Goal: Task Accomplishment & Management: Complete application form

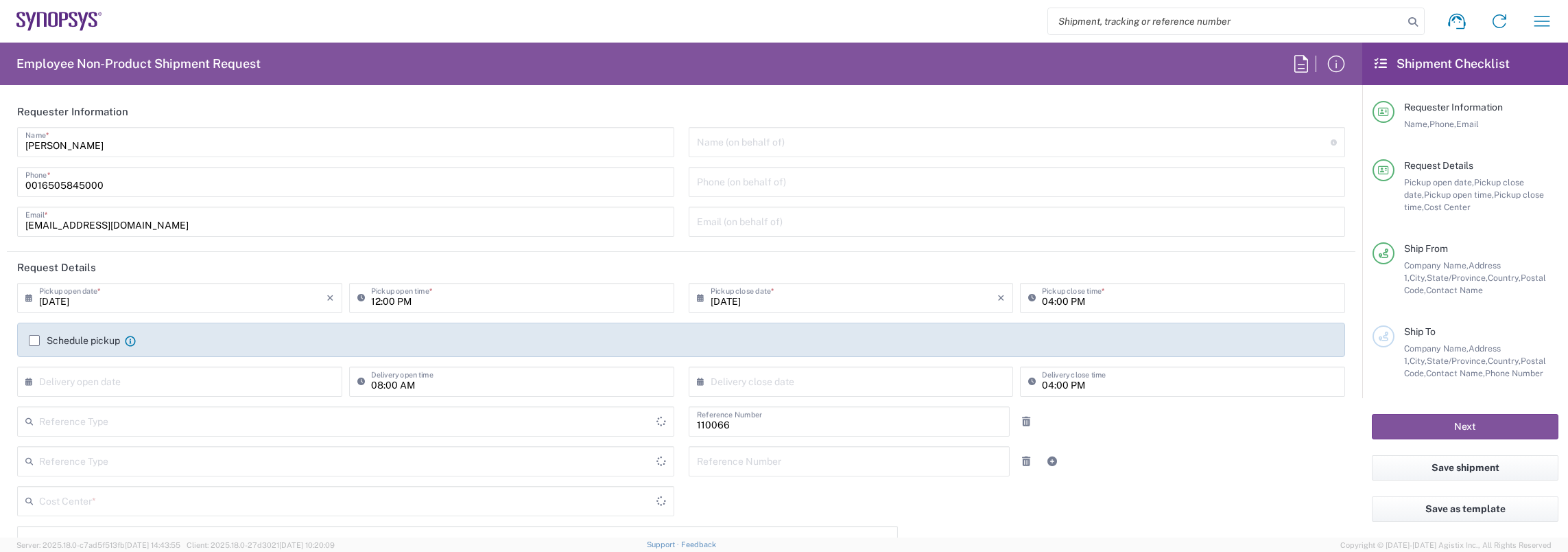
type input "Department"
type input "Delivered at Place"
type input "US01, CIO, IT, ESS2 110066"
type input "[GEOGRAPHIC_DATA]"
type input "[US_STATE]"
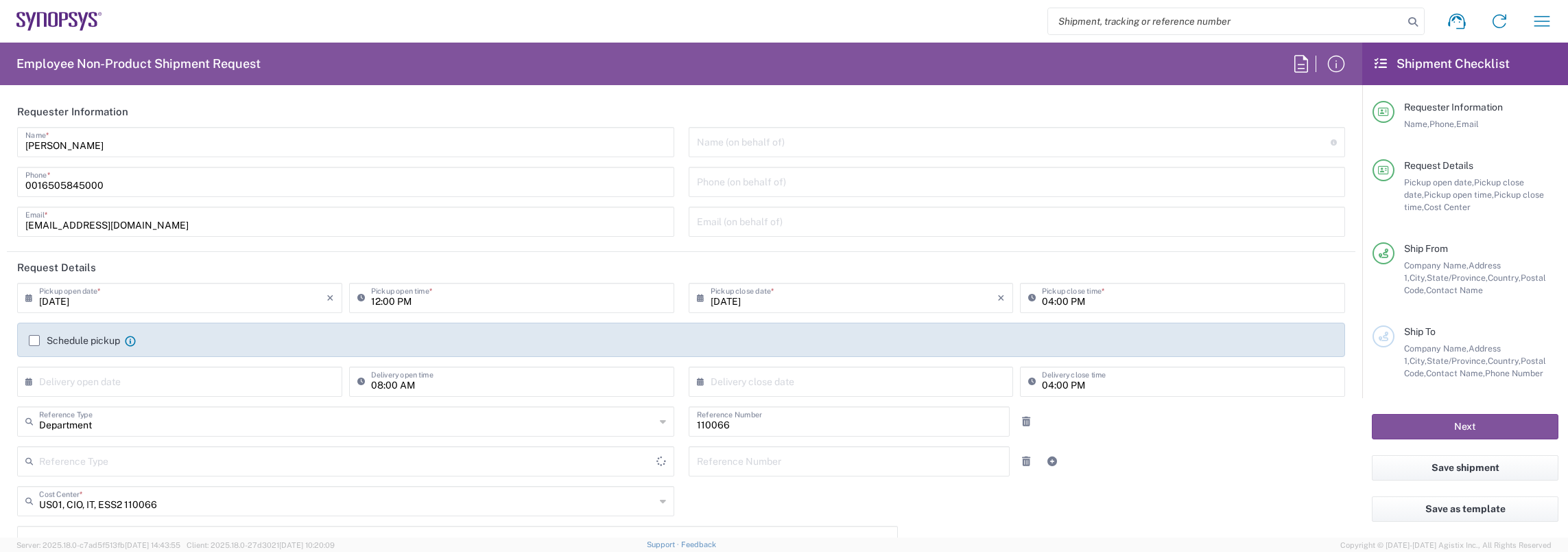
type input "[GEOGRAPHIC_DATA]"
type input "Headquarters USSV"
click at [184, 389] on input "text" at bounding box center [182, 380] width 288 height 24
click at [179, 467] on span "10" at bounding box center [183, 466] width 21 height 19
type input "[DATE]"
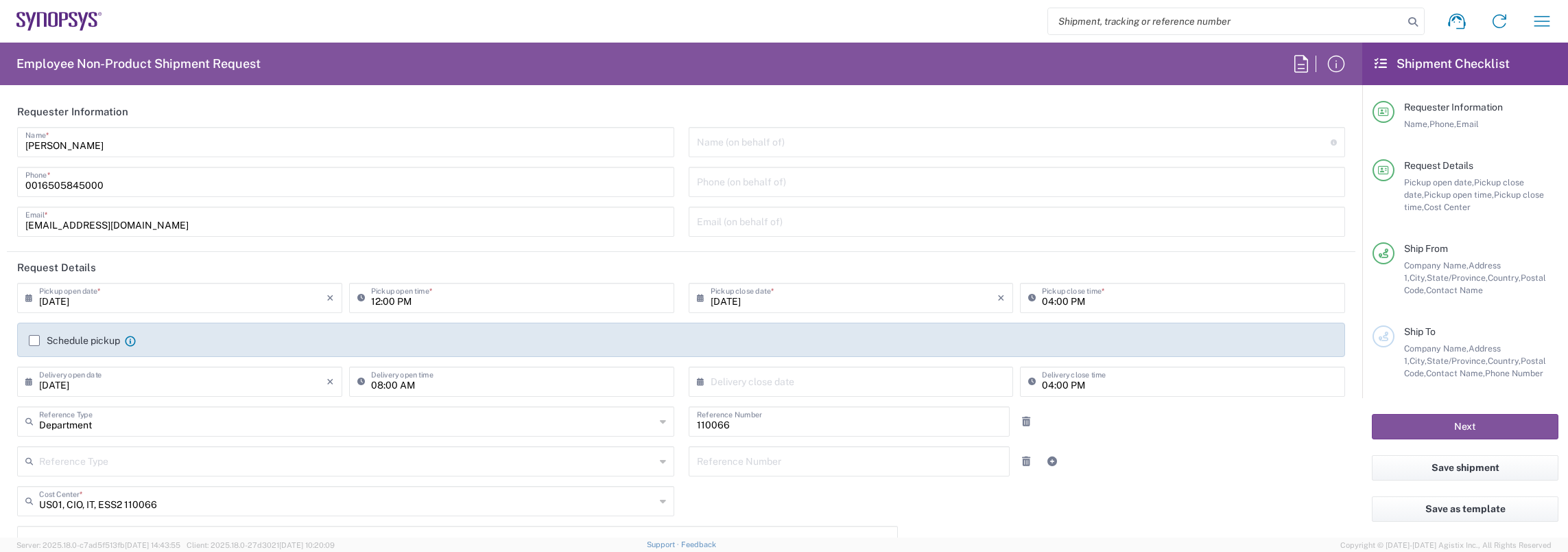
click at [314, 254] on header "Request Details" at bounding box center [681, 267] width 1348 height 31
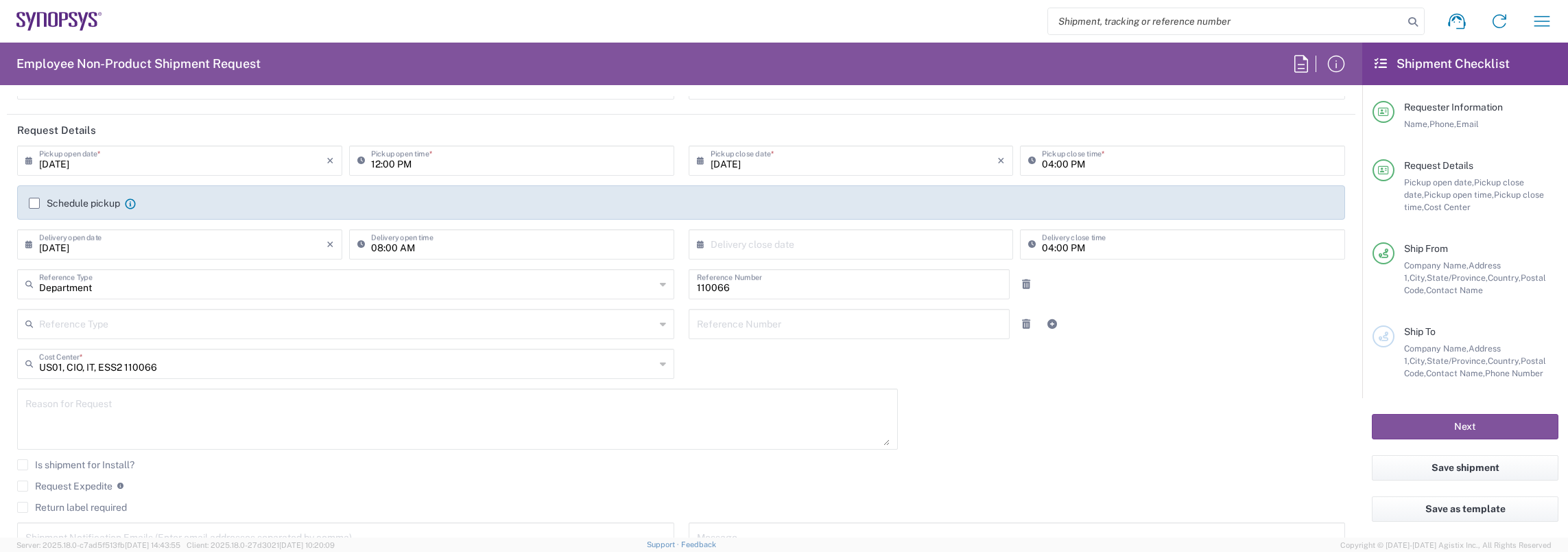
scroll to position [274, 0]
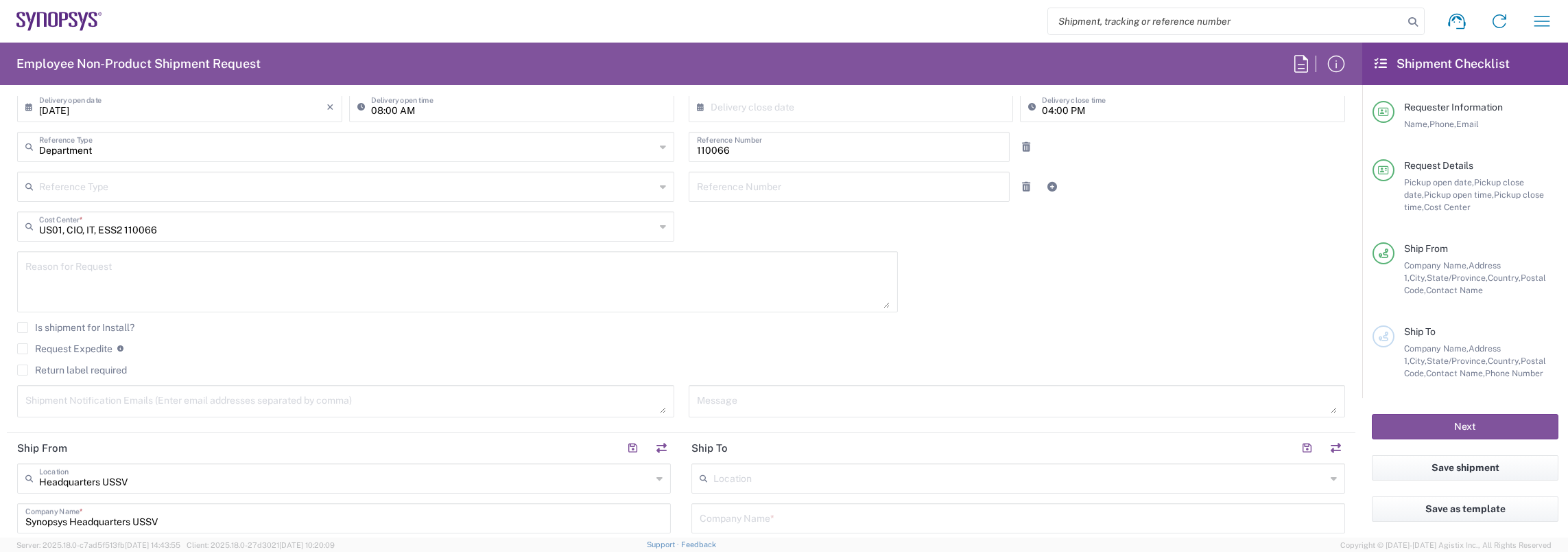
click at [28, 369] on label "Return label required" at bounding box center [72, 370] width 110 height 11
click at [23, 370] on input "Return label required" at bounding box center [23, 370] width 0 height 0
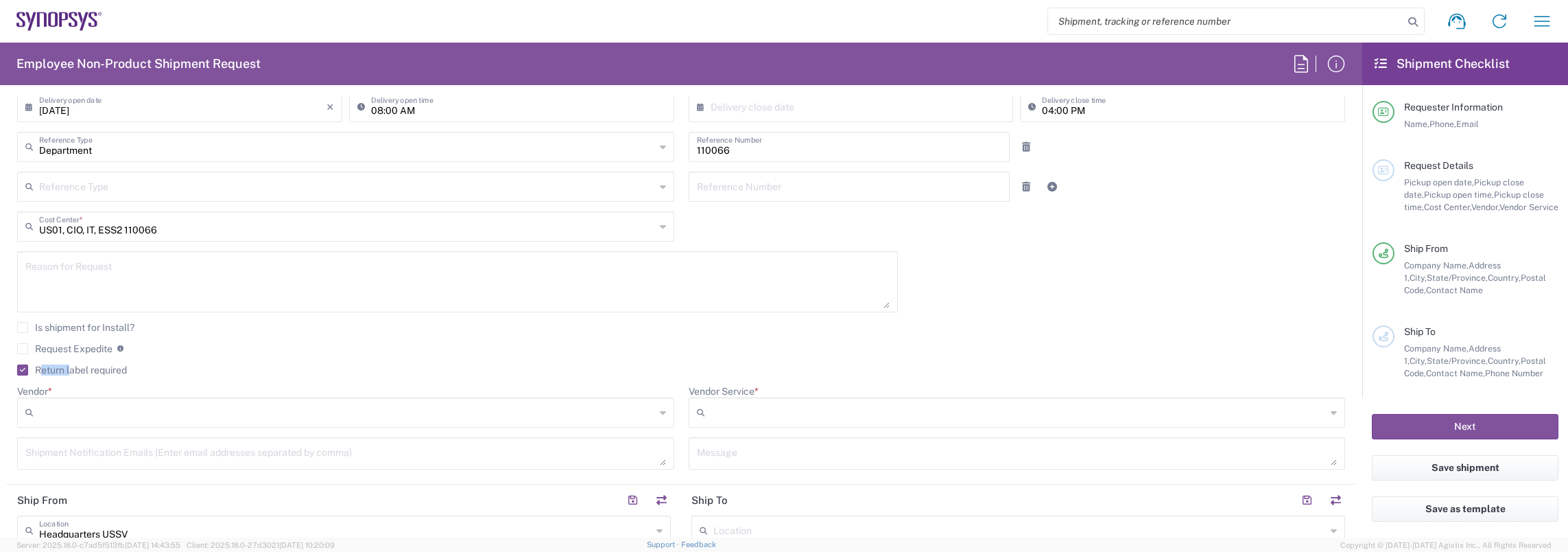
click at [28, 369] on label "Return label required" at bounding box center [72, 370] width 110 height 11
click at [20, 370] on input "Return label required" at bounding box center [20, 370] width 0 height 0
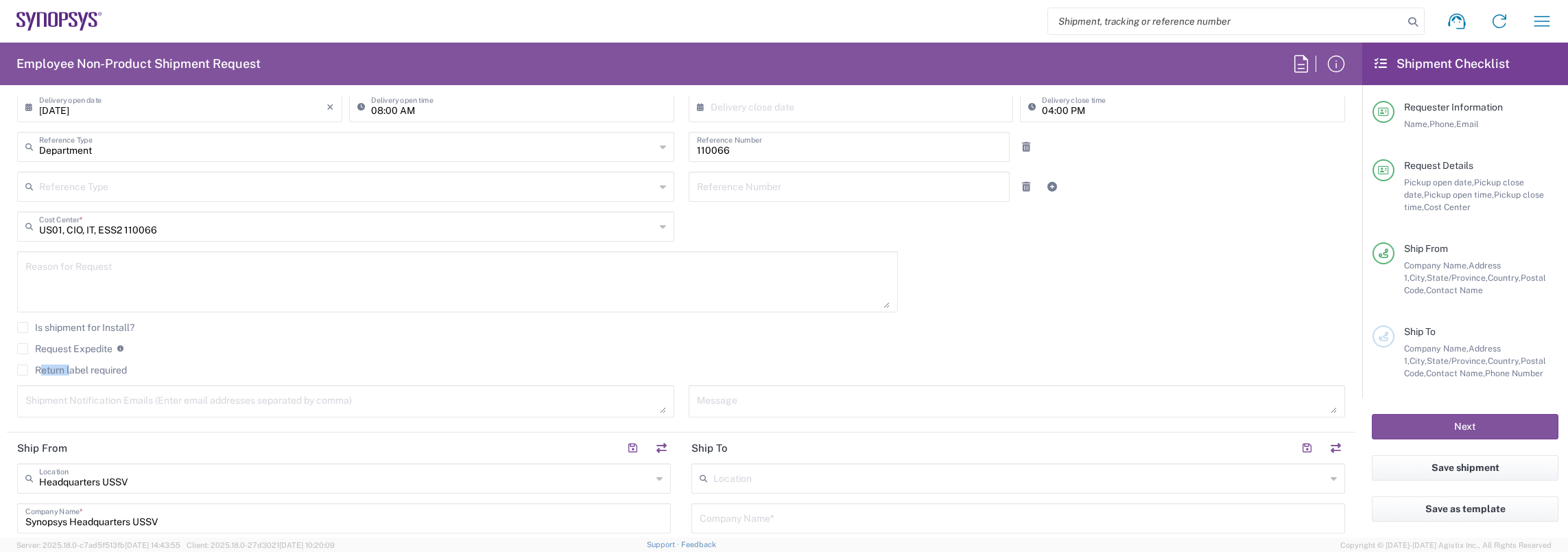
drag, startPoint x: 28, startPoint y: 369, endPoint x: 21, endPoint y: 368, distance: 7.1
click at [21, 368] on label "Return label required" at bounding box center [72, 370] width 110 height 11
click at [23, 370] on input "Return label required" at bounding box center [23, 370] width 0 height 0
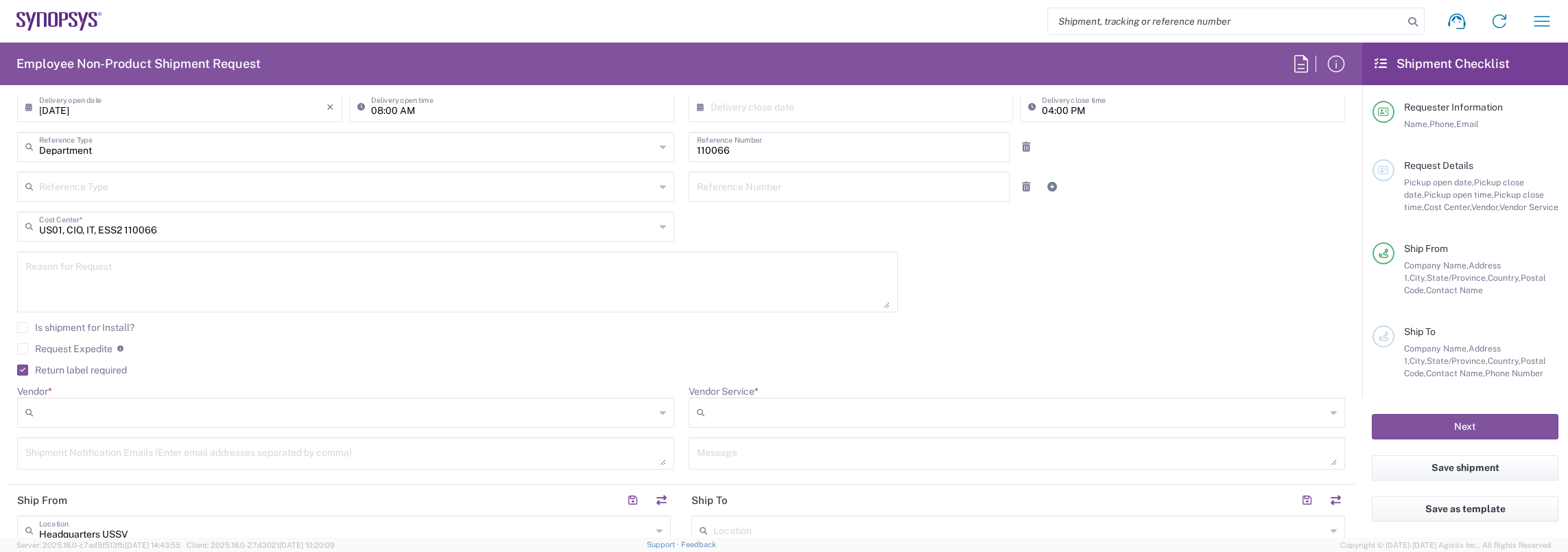
click at [222, 369] on agx-checkbox-control "Return label required" at bounding box center [681, 370] width 1328 height 11
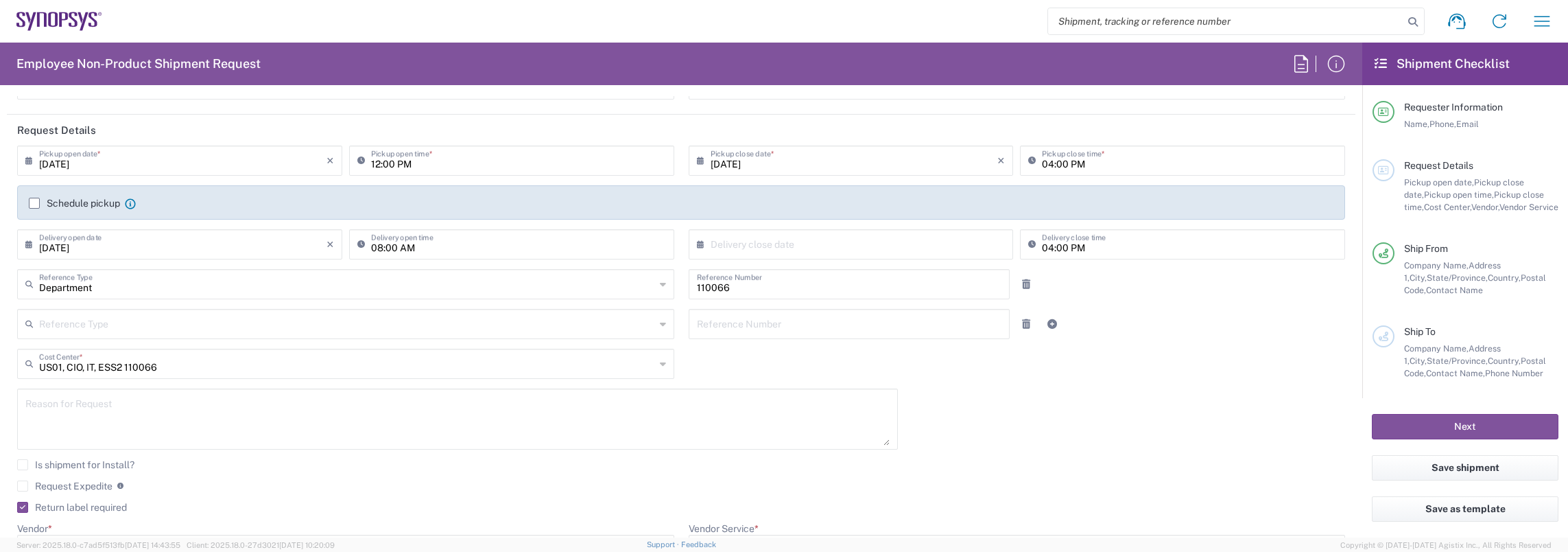
click at [671, 423] on textarea at bounding box center [457, 419] width 865 height 53
click at [723, 353] on div "[DATE] × Pickup open date * Cancel Apply 12:00 PM Pickup open time * [DATE] × P…" at bounding box center [681, 380] width 1343 height 471
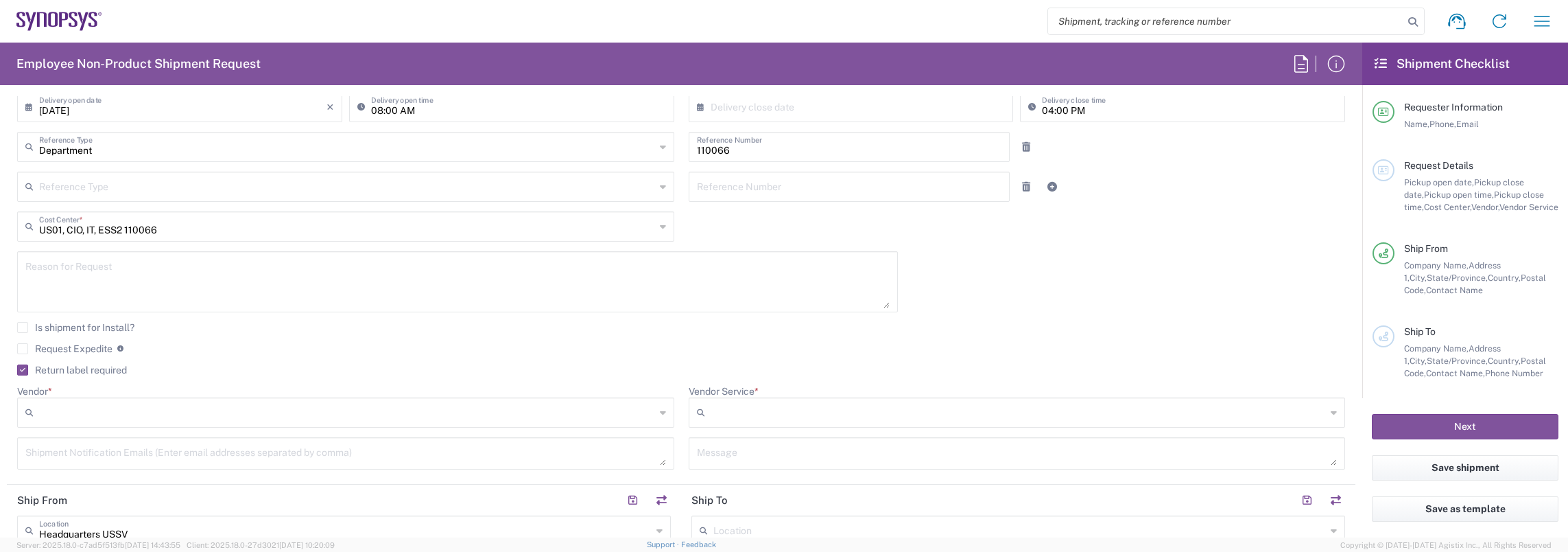
scroll to position [412, 0]
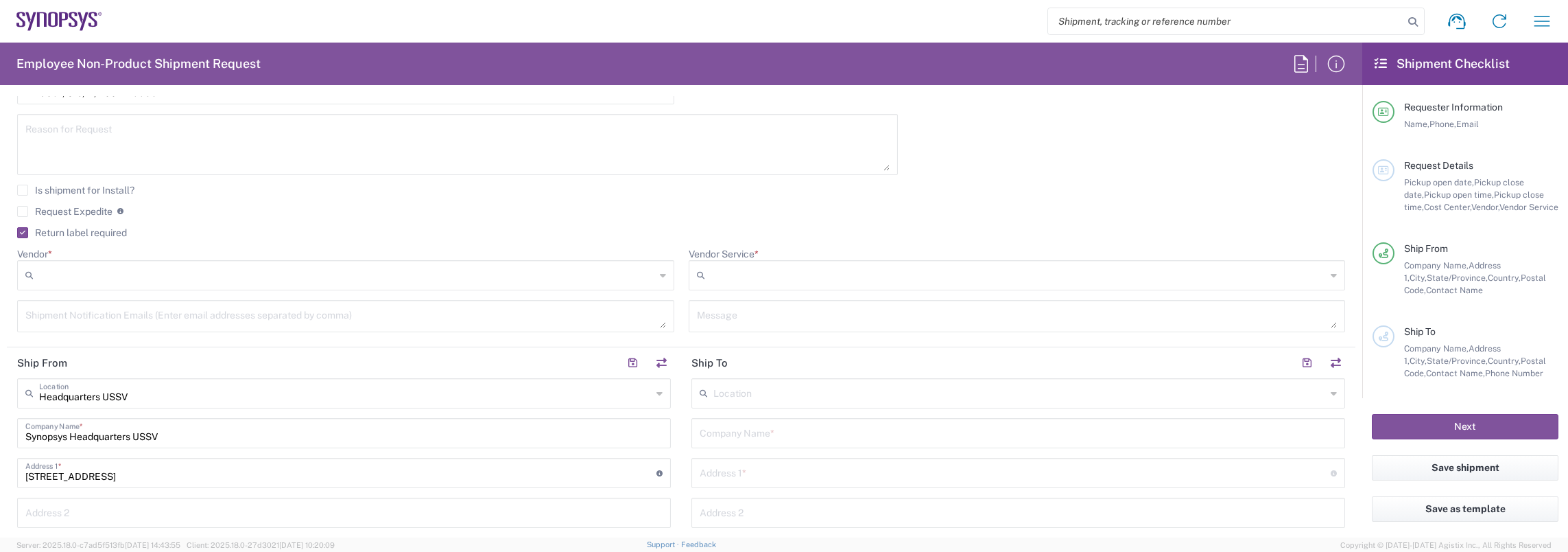
click at [169, 286] on div at bounding box center [346, 275] width 657 height 30
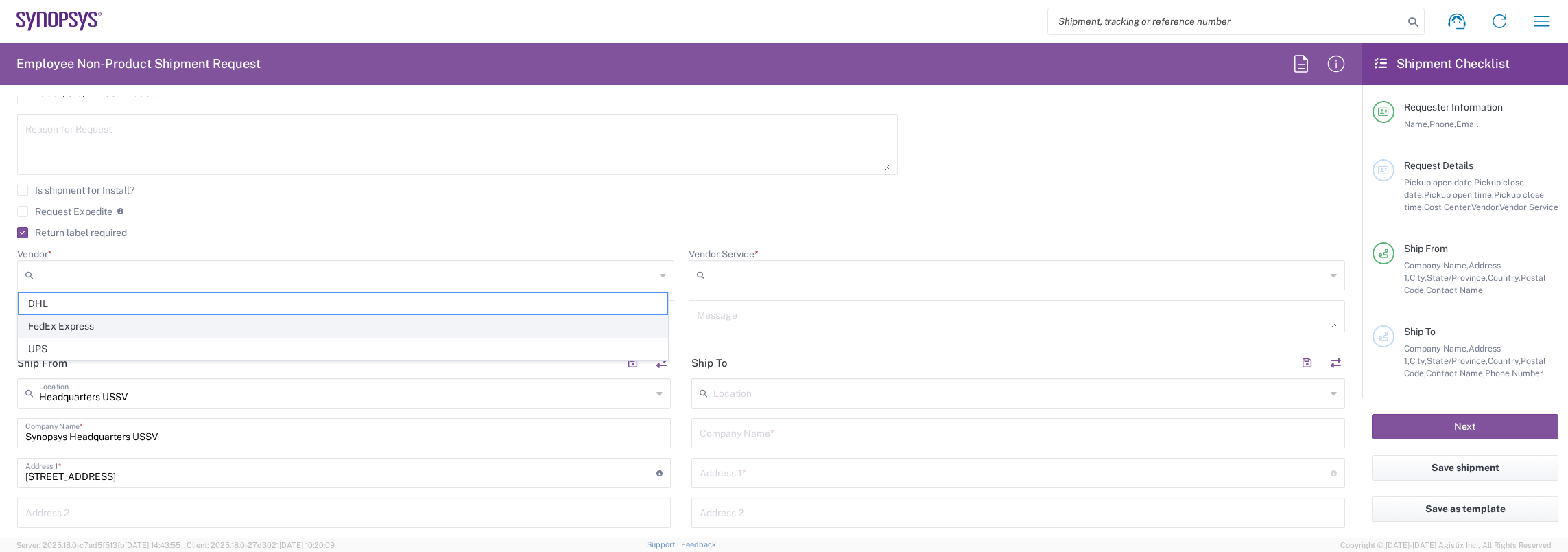
click at [111, 320] on span "FedEx Express" at bounding box center [342, 326] width 649 height 21
type input "FedEx Express"
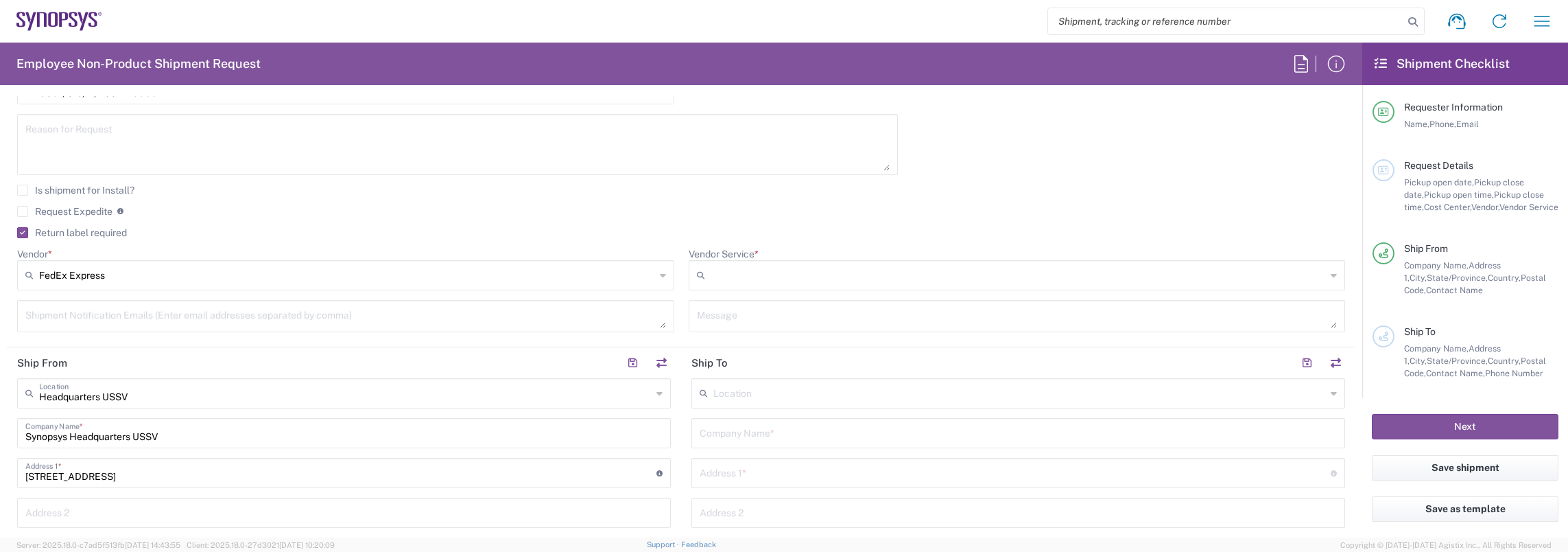
click at [761, 279] on input "Vendor Service *" at bounding box center [1018, 275] width 616 height 22
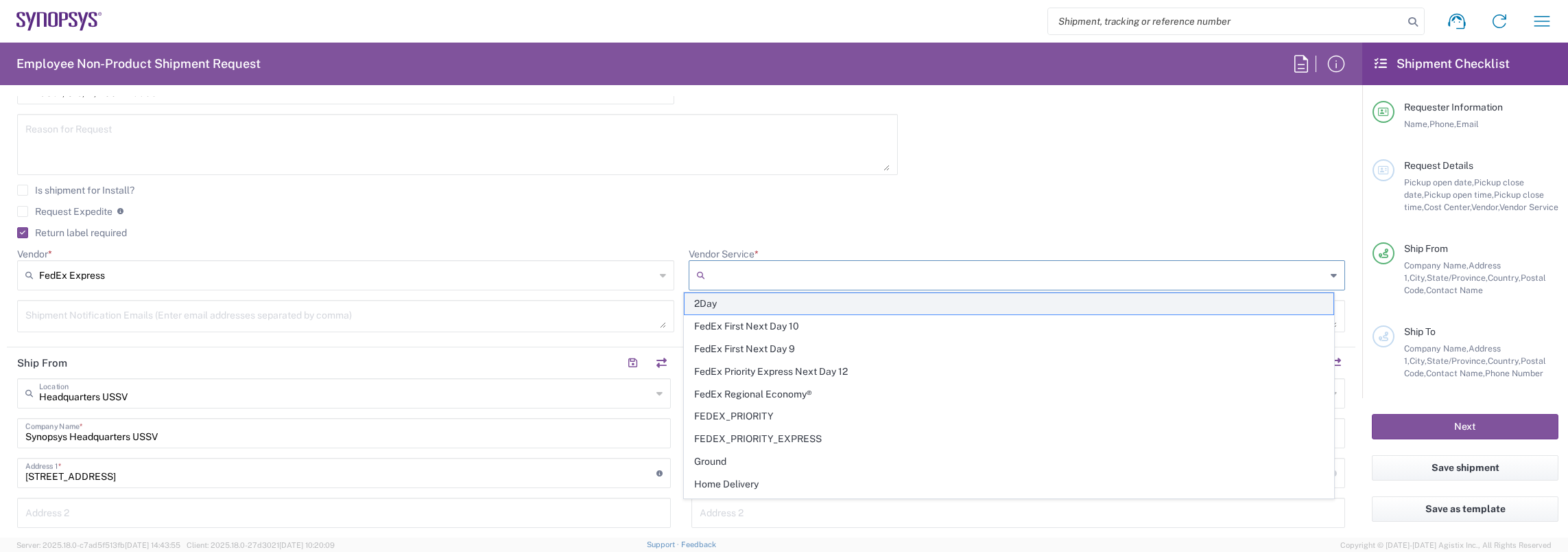
click at [757, 308] on span "2Day" at bounding box center [1009, 303] width 649 height 21
type input "2Day"
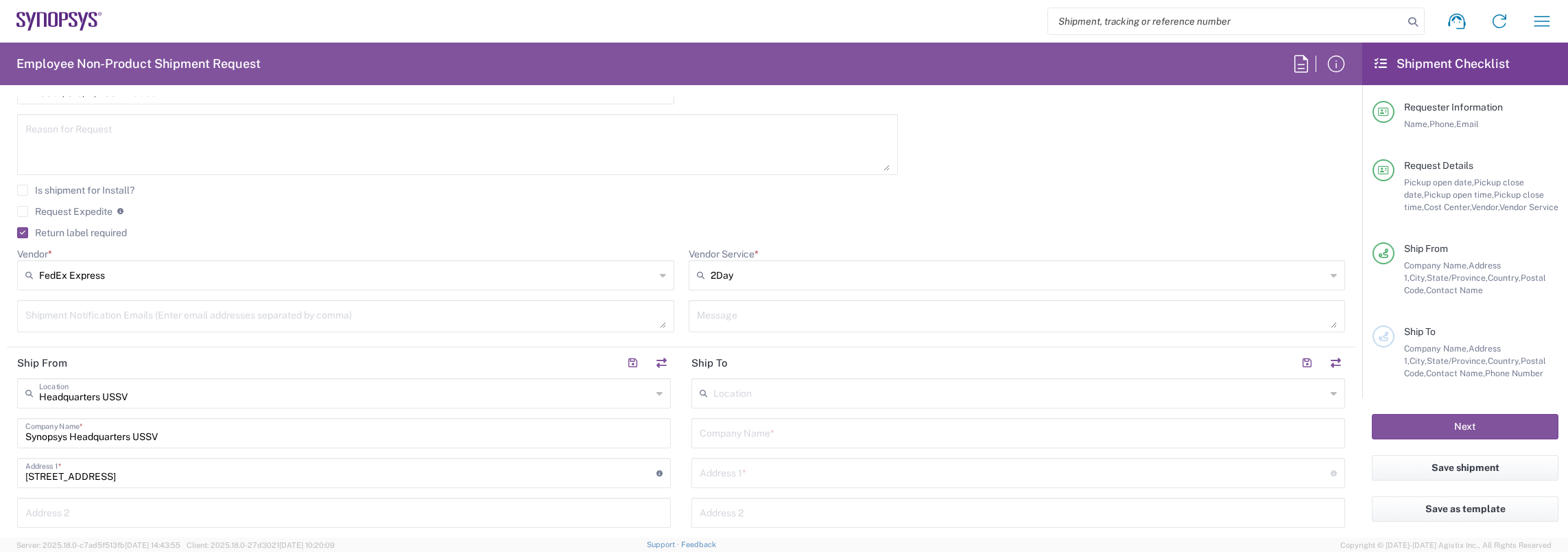
scroll to position [480, 0]
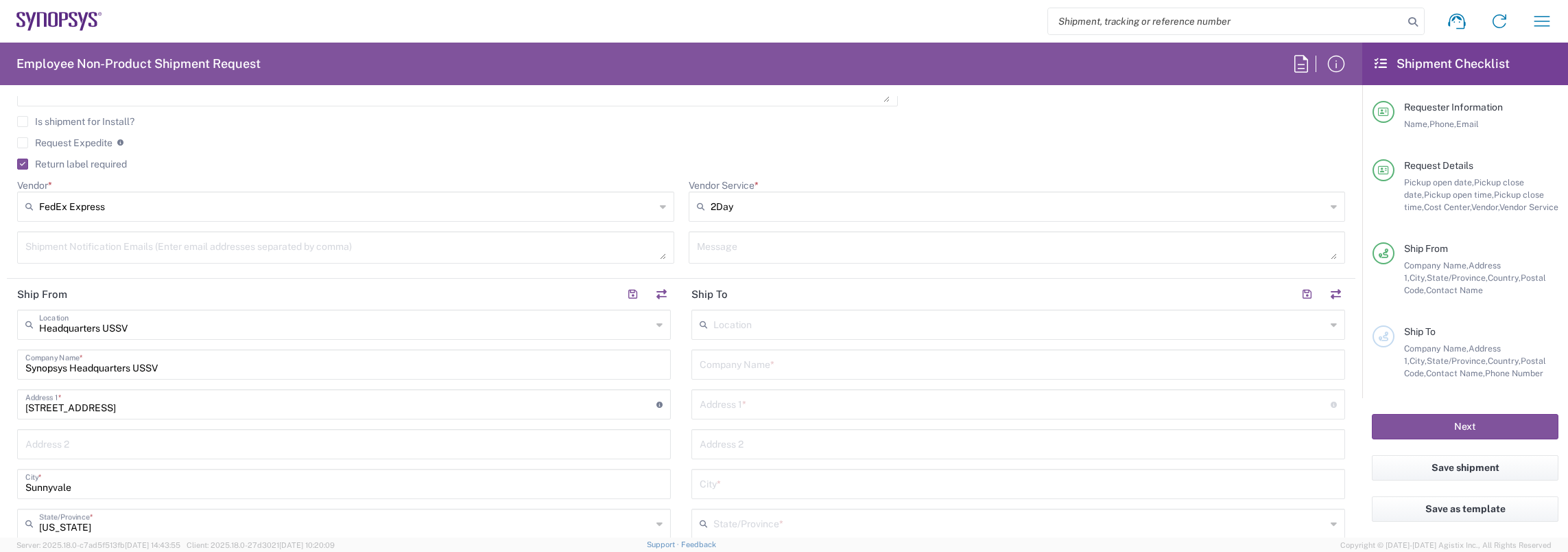
click at [743, 365] on input "text" at bounding box center [1018, 363] width 637 height 24
type input "Synopsys ([PERSON_NAME])"
click at [747, 408] on input "text" at bounding box center [1015, 403] width 632 height 24
paste input "[STREET_ADDRESS][PERSON_NAME]"
type input "[STREET_ADDRESS][PERSON_NAME]"
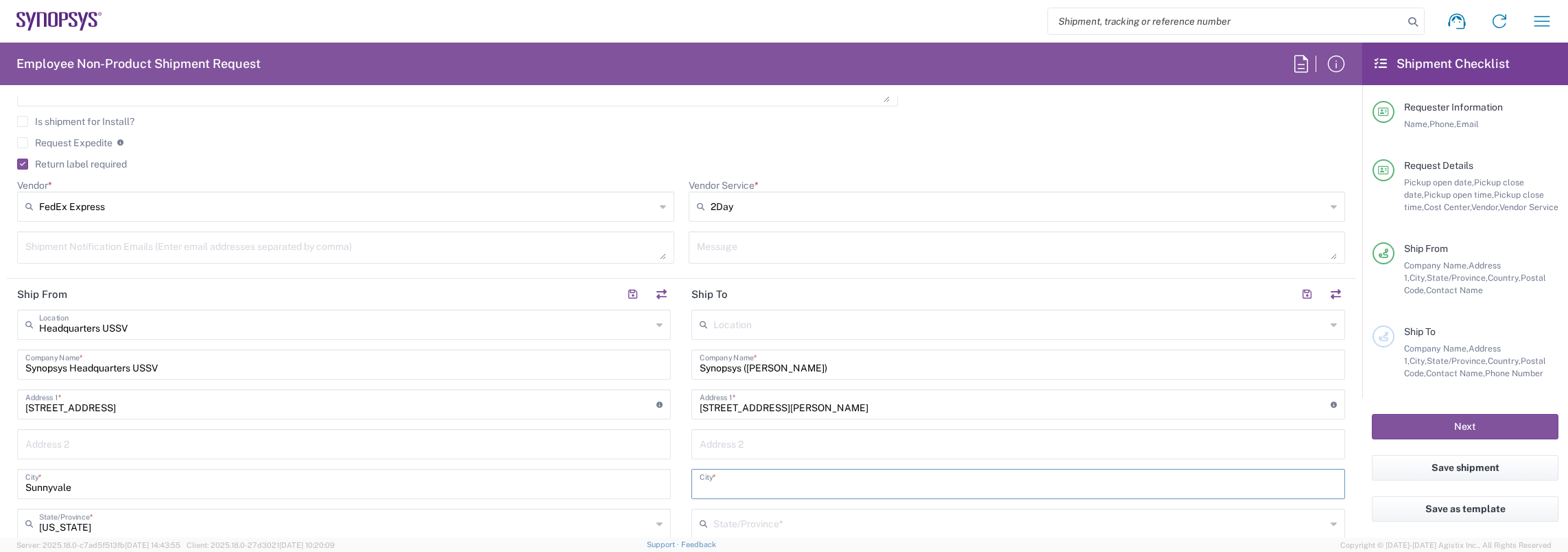
click at [726, 483] on input "text" at bounding box center [1018, 483] width 637 height 24
paste input "Laguna Nigue"
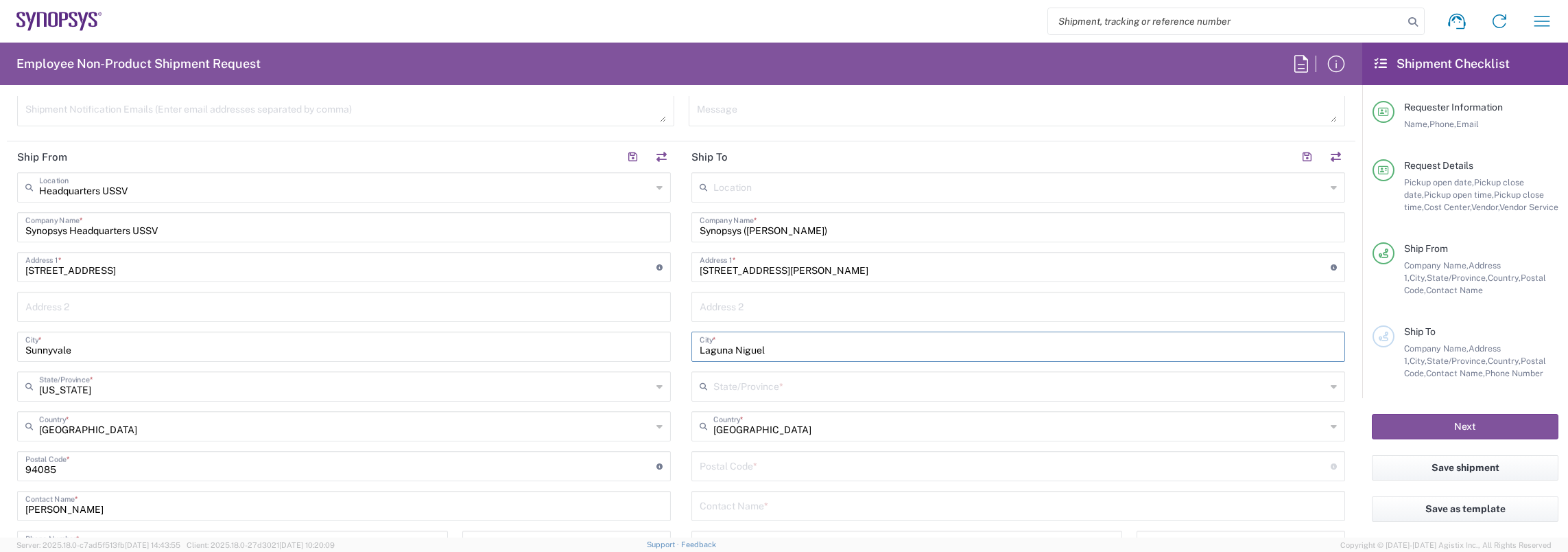
type input "Laguna Niguel"
click at [707, 459] on input "undefined" at bounding box center [1015, 465] width 632 height 24
paste input "92677-3778"
type input "92677-3778"
click at [671, 409] on main "Headquarters USSV Location Headquarters [GEOGRAPHIC_DATA] Agrate Brianza IT01 […" at bounding box center [344, 422] width 674 height 499
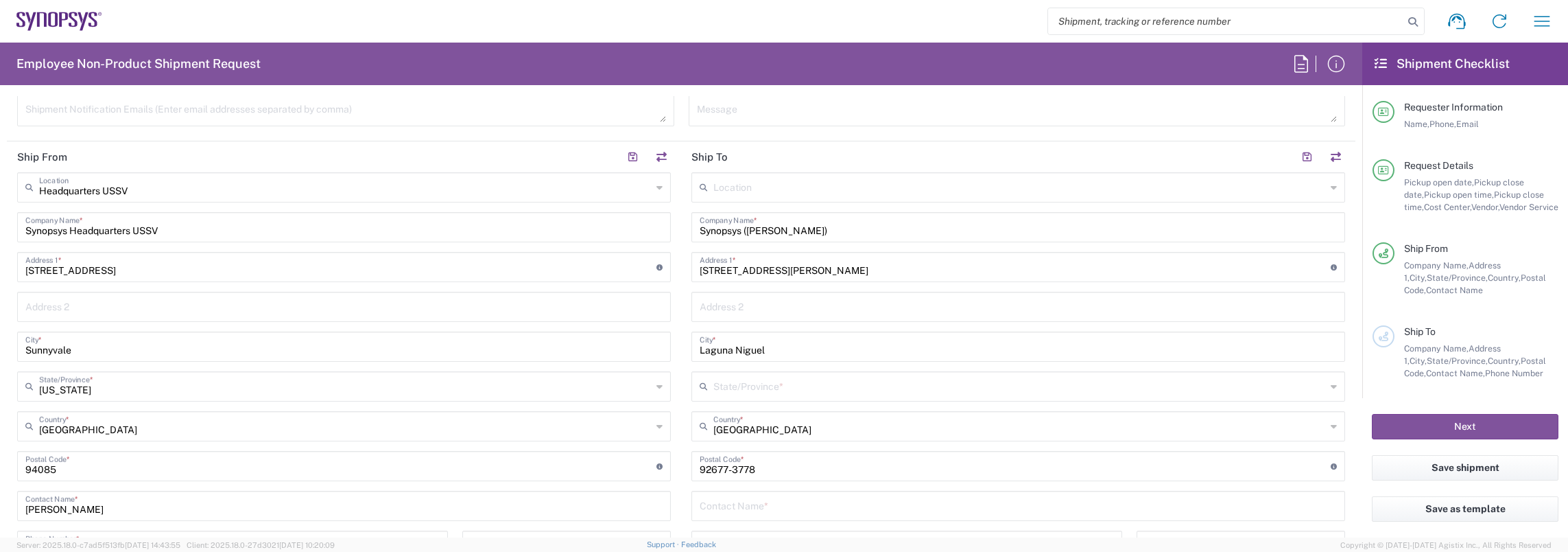
scroll to position [686, 0]
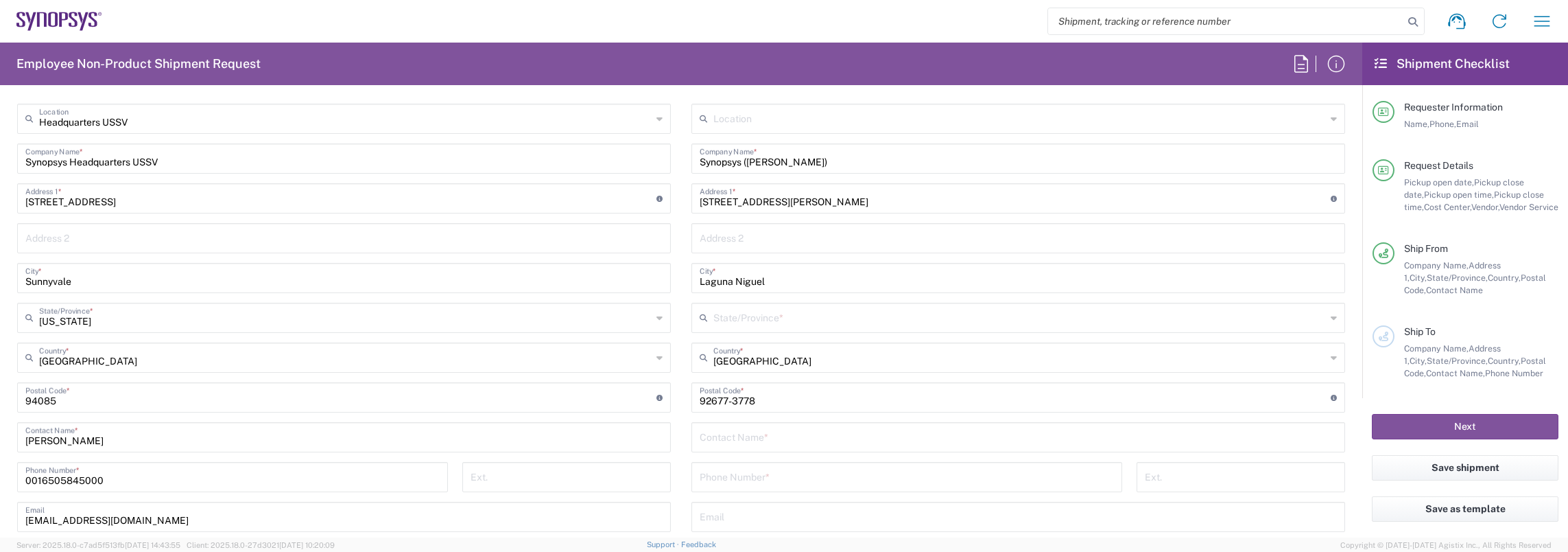
click at [719, 451] on div "Location [GEOGRAPHIC_DATA] DE04 Agrate Brianza IT01 [GEOGRAPHIC_DATA] DE02 [GEO…" at bounding box center [1018, 391] width 654 height 577
click at [720, 438] on input "text" at bounding box center [1018, 436] width 637 height 24
click at [749, 156] on input "Synopsys ([PERSON_NAME])" at bounding box center [1018, 157] width 637 height 24
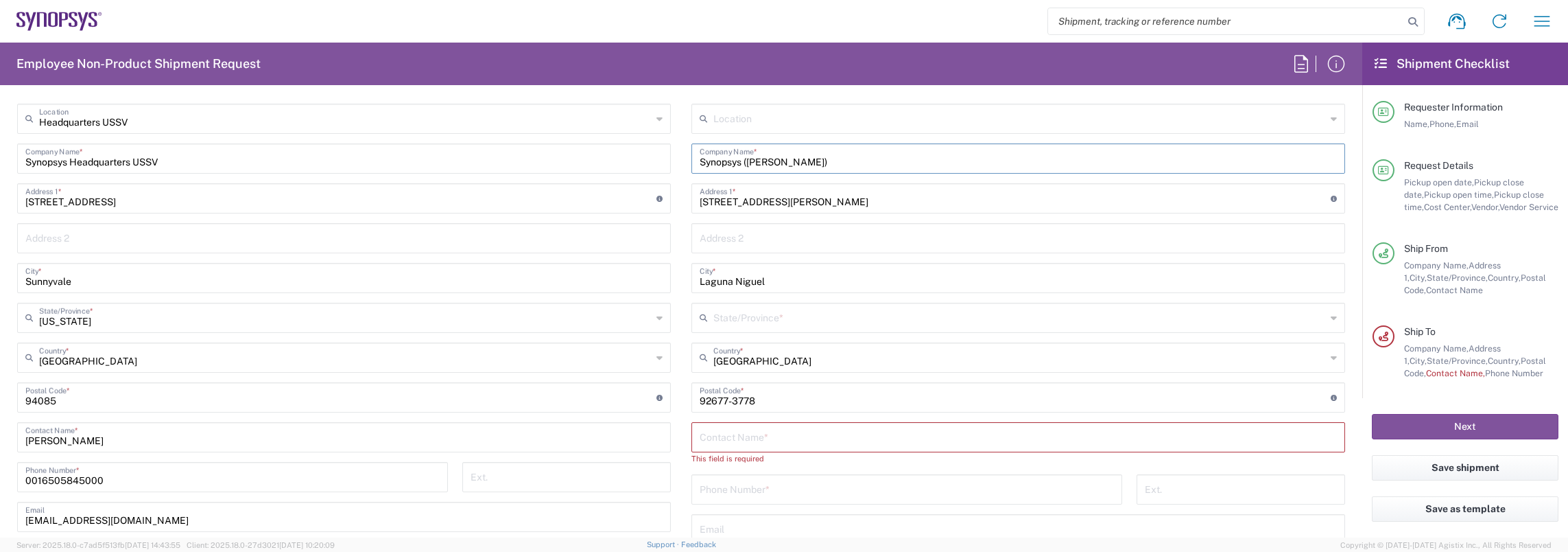
click at [742, 439] on input "text" at bounding box center [1018, 436] width 637 height 24
paste input "[PERSON_NAME]"
click at [785, 162] on input "Synopsys ([PERSON_NAME])" at bounding box center [1018, 157] width 637 height 24
click at [786, 162] on input "Synopsys ([PERSON_NAME])" at bounding box center [1018, 157] width 637 height 24
click at [769, 440] on input "[PERSON_NAME]" at bounding box center [1018, 436] width 637 height 24
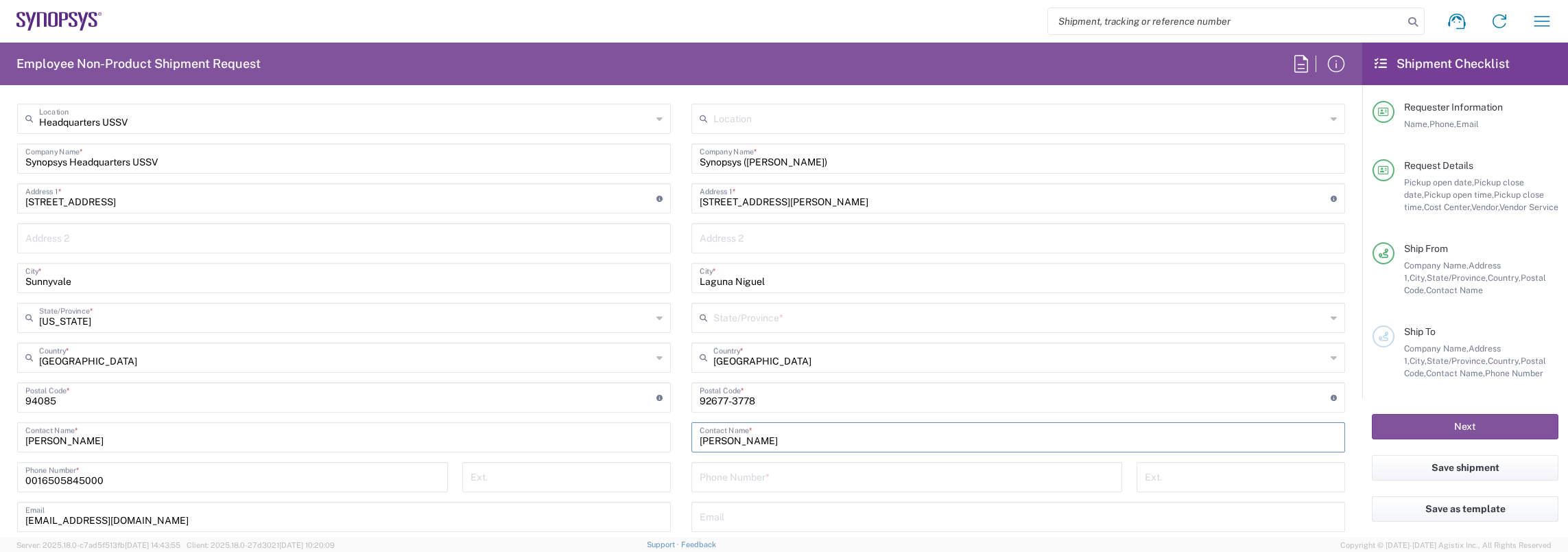
paste input "[PERSON_NAME]"
type input "[PERSON_NAME]"
click at [757, 479] on input "tel" at bounding box center [906, 476] width 415 height 24
click at [711, 470] on input "tel" at bounding box center [906, 476] width 415 height 24
paste input "[PHONE_NUMBER]"
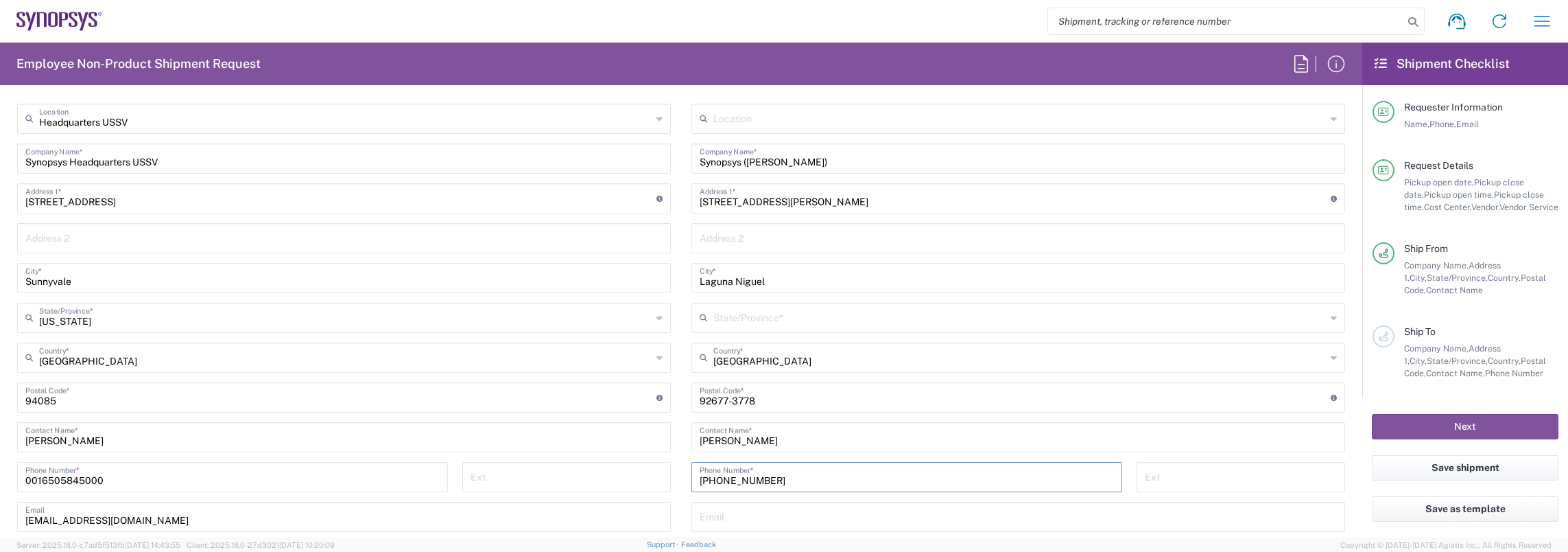
type input "[PHONE_NUMBER]"
click at [681, 458] on main "Location [GEOGRAPHIC_DATA] DE04 Agrate Brianza IT01 [GEOGRAPHIC_DATA] DE02 [GEO…" at bounding box center [1018, 391] width 674 height 577
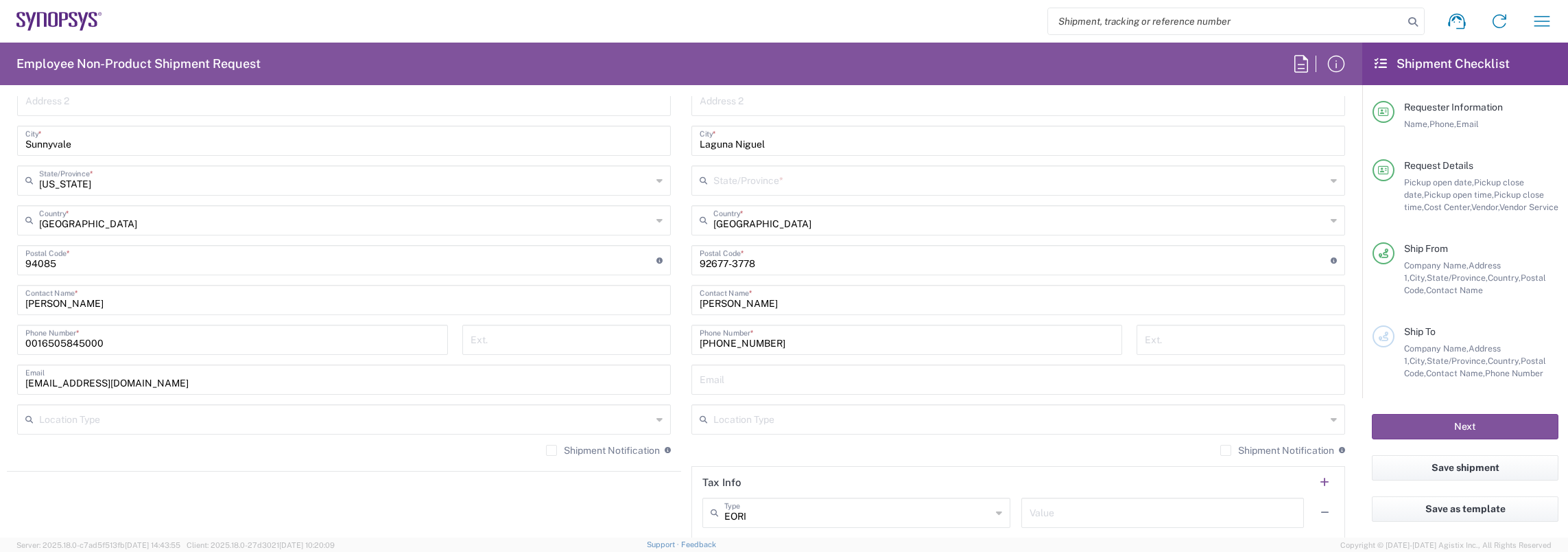
click at [709, 296] on input "[PERSON_NAME]" at bounding box center [1018, 299] width 637 height 24
click at [729, 380] on input "text" at bounding box center [1018, 379] width 637 height 24
paste input "[PERSON_NAME]"
click at [750, 302] on input "[PERSON_NAME]" at bounding box center [1018, 299] width 637 height 24
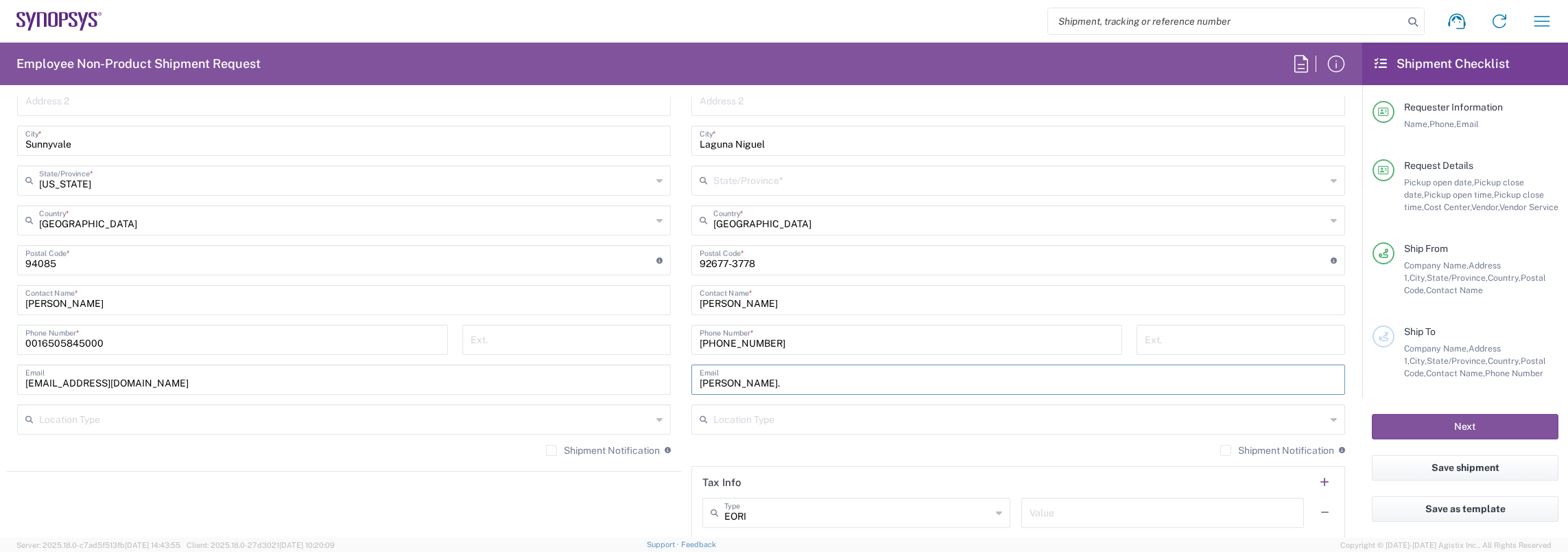
click at [750, 302] on input "[PERSON_NAME]" at bounding box center [1018, 299] width 637 height 24
click at [756, 379] on input "[PERSON_NAME]." at bounding box center [1018, 379] width 637 height 24
paste input "[PERSON_NAME]"
click at [795, 383] on input "[PERSON_NAME].[PERSON_NAME]" at bounding box center [1018, 379] width 637 height 24
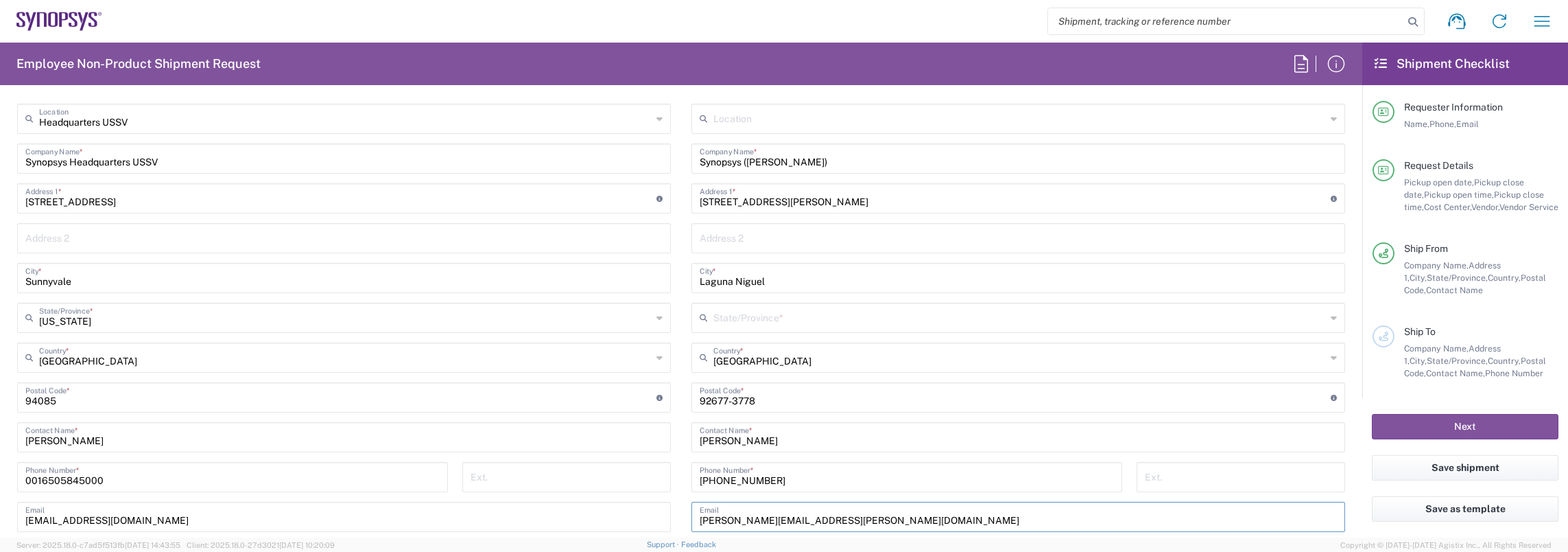
scroll to position [617, 0]
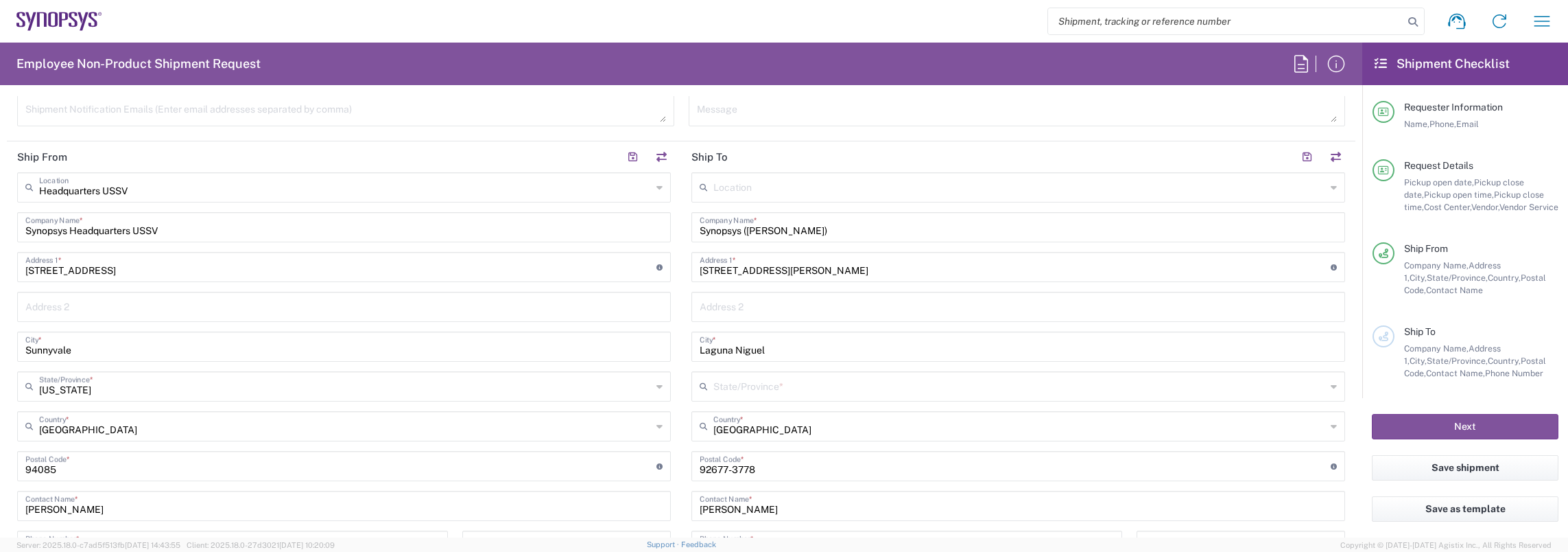
type input "[PERSON_NAME][EMAIL_ADDRESS][PERSON_NAME][DOMAIN_NAME]"
click at [749, 381] on input "text" at bounding box center [1019, 385] width 612 height 24
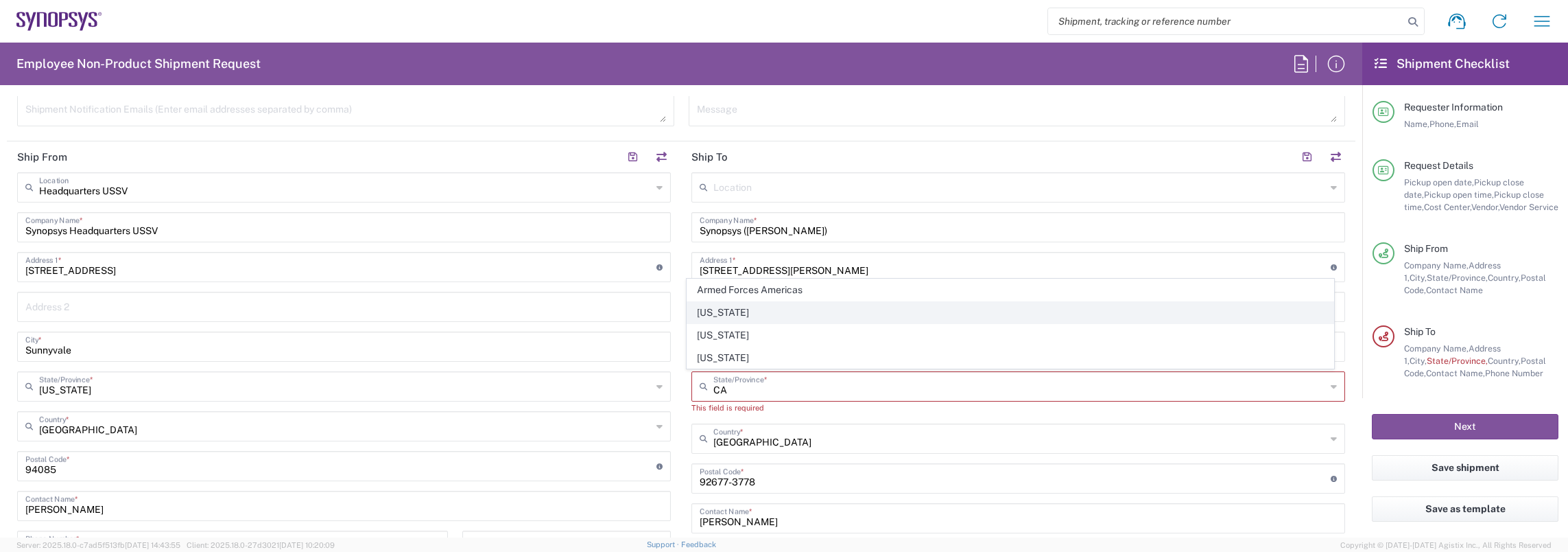
click at [710, 314] on span "[US_STATE]" at bounding box center [1010, 312] width 645 height 21
type input "[US_STATE]"
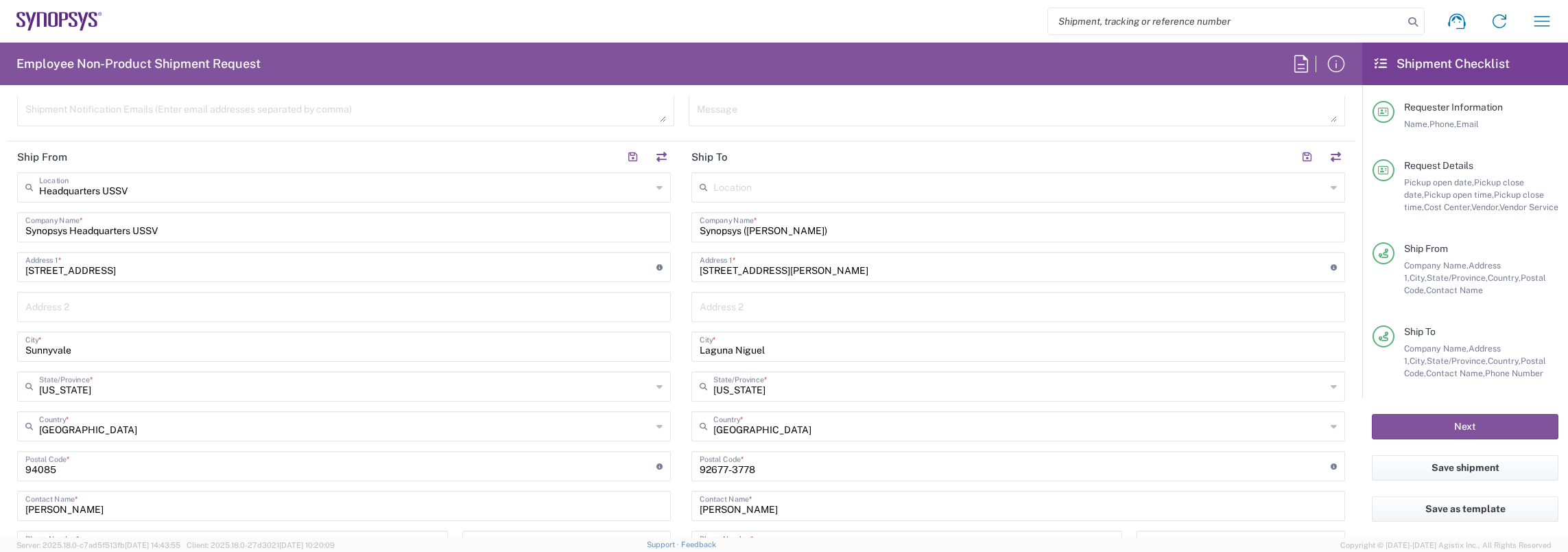
click at [675, 287] on main "Headquarters USSV Location Headquarters [GEOGRAPHIC_DATA] Agrate Brianza IT01 […" at bounding box center [344, 422] width 674 height 499
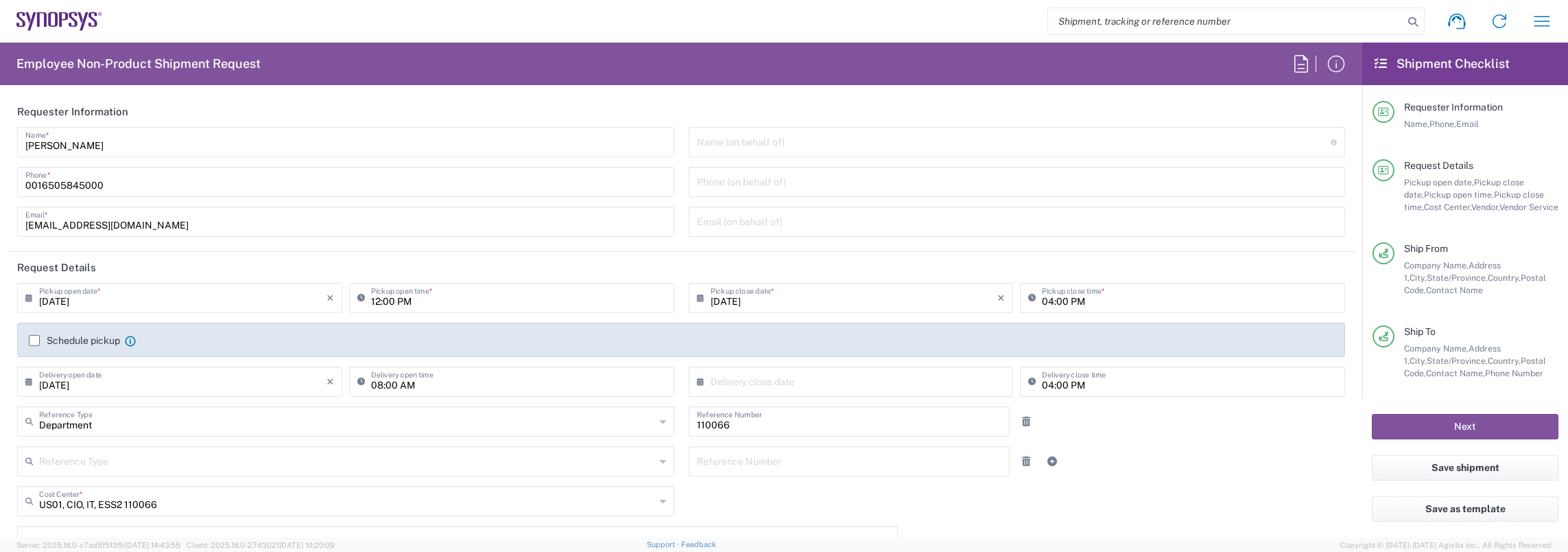
scroll to position [69, 0]
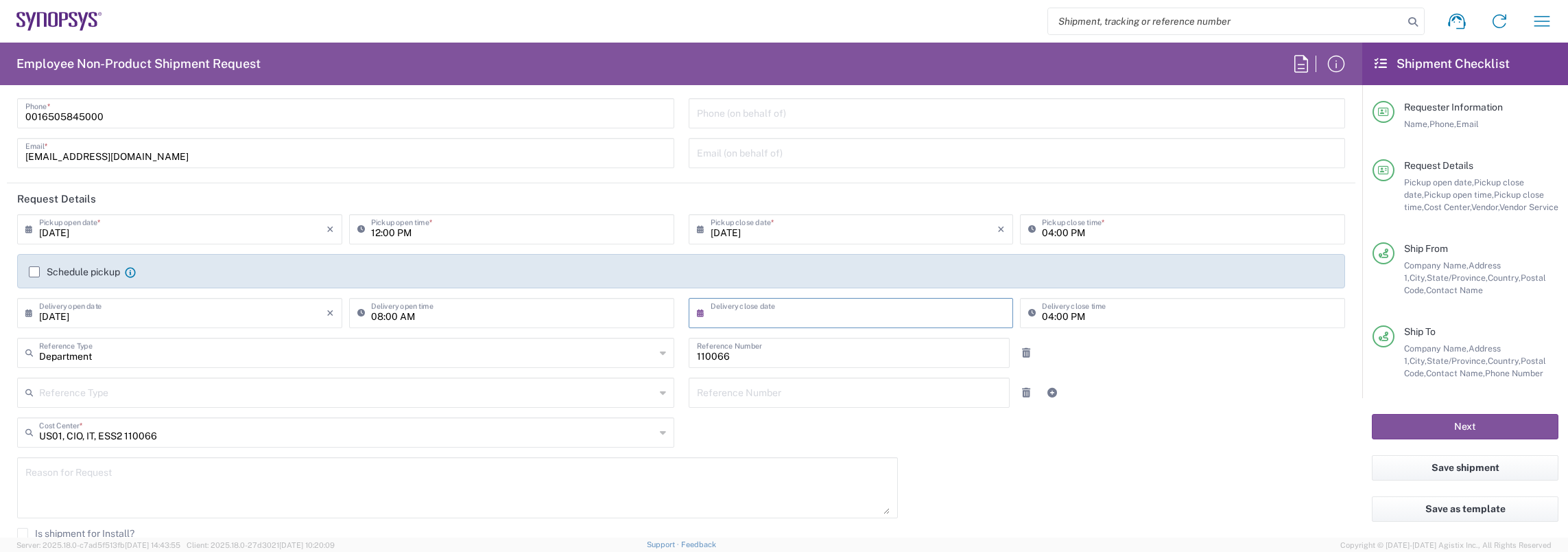
click at [755, 313] on input "text" at bounding box center [854, 311] width 288 height 24
click at [852, 395] on span "10" at bounding box center [848, 397] width 21 height 19
type input "[DATE]"
click at [769, 448] on div "[DATE] × Pickup open date * Cancel Apply 12:00 PM Pickup open time * [DATE] × P…" at bounding box center [681, 449] width 1343 height 471
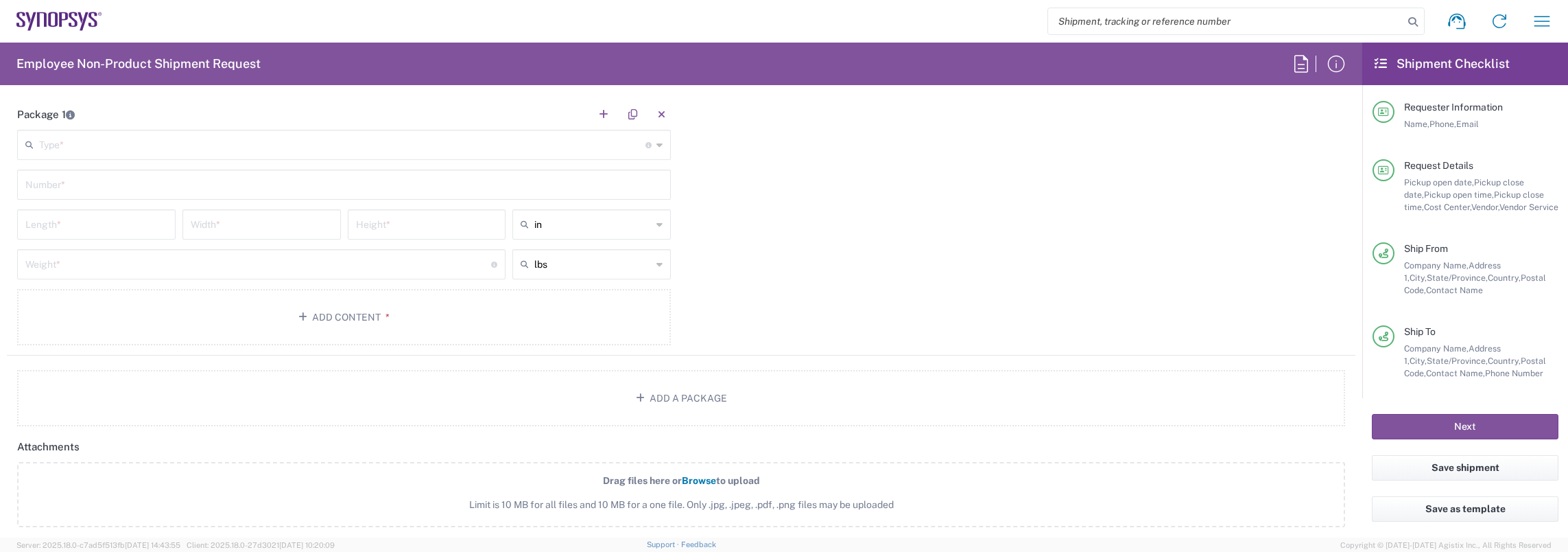
scroll to position [1236, 0]
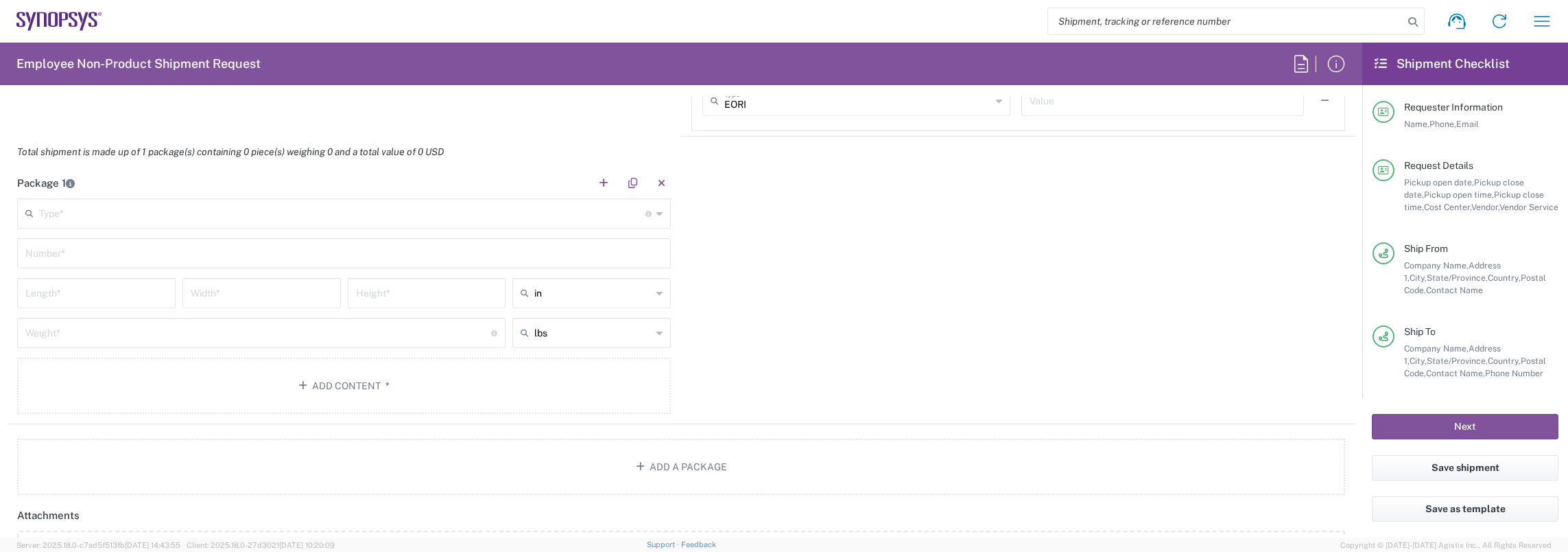
click at [198, 209] on input "text" at bounding box center [342, 212] width 606 height 24
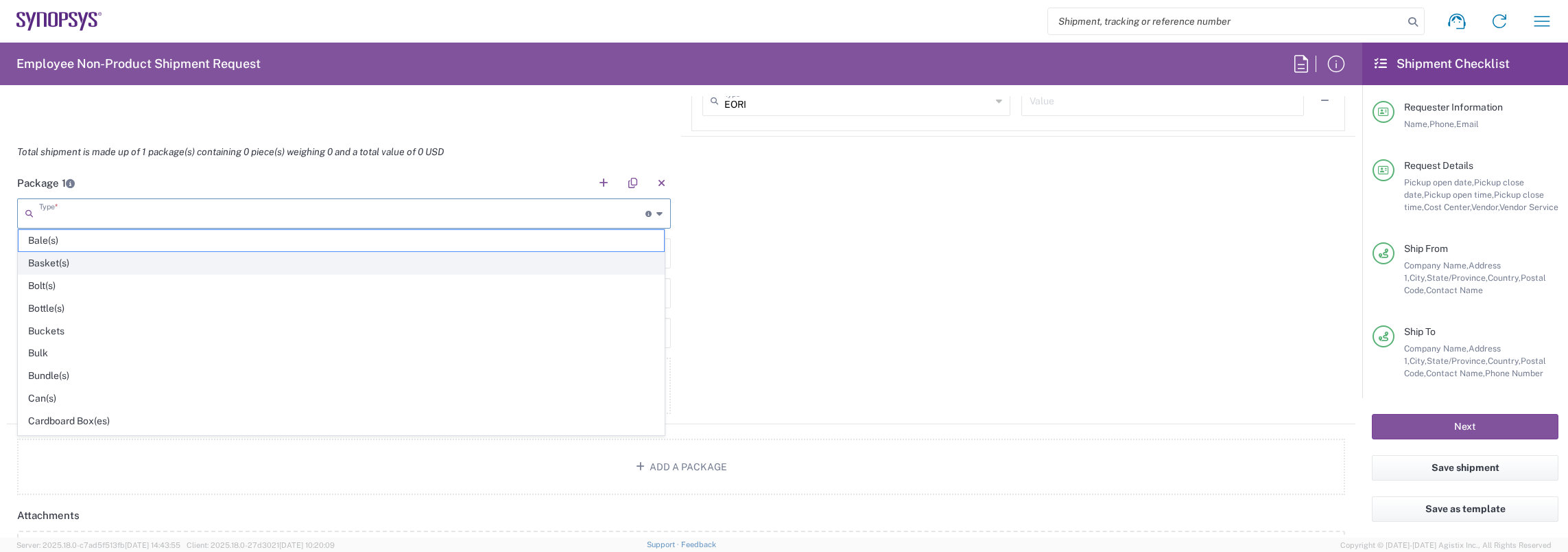
click at [112, 266] on span "Basket(s)" at bounding box center [340, 262] width 645 height 21
type input "Basket(s)"
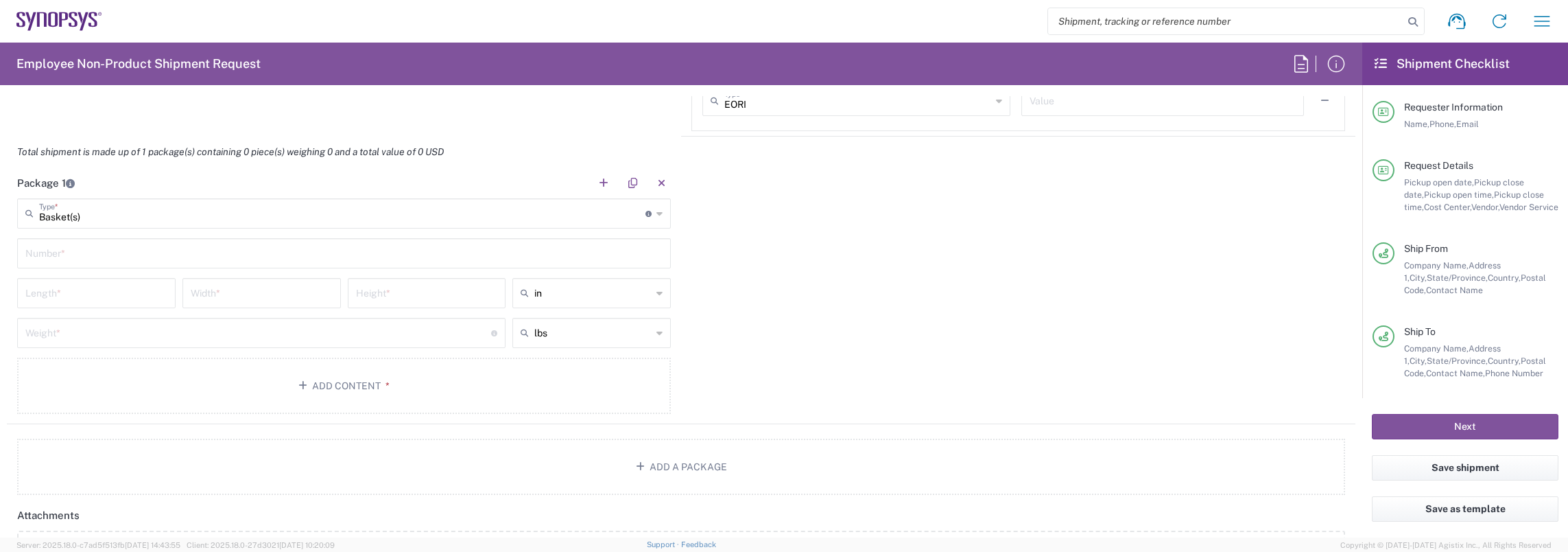
click at [100, 255] on input "text" at bounding box center [344, 252] width 637 height 24
type input "1"
click at [142, 212] on input "Basket(s)" at bounding box center [342, 212] width 606 height 24
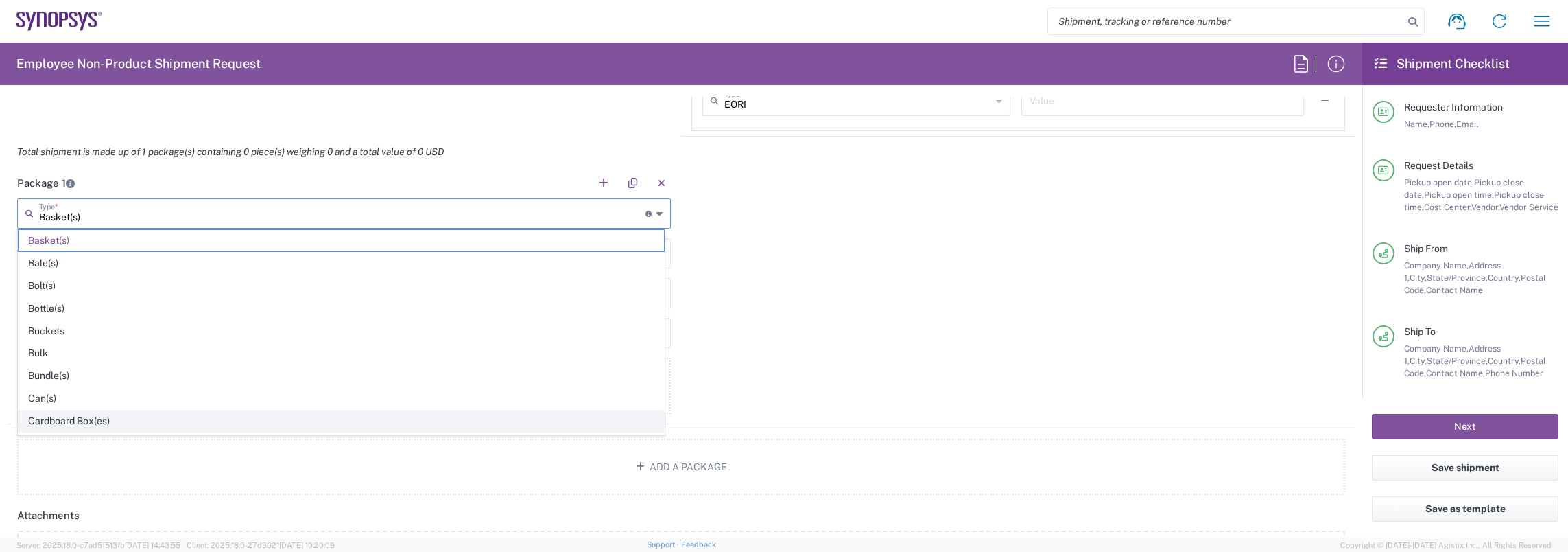
click at [73, 420] on span "Cardboard Box(es)" at bounding box center [340, 420] width 645 height 21
type input "Cardboard Box(es)"
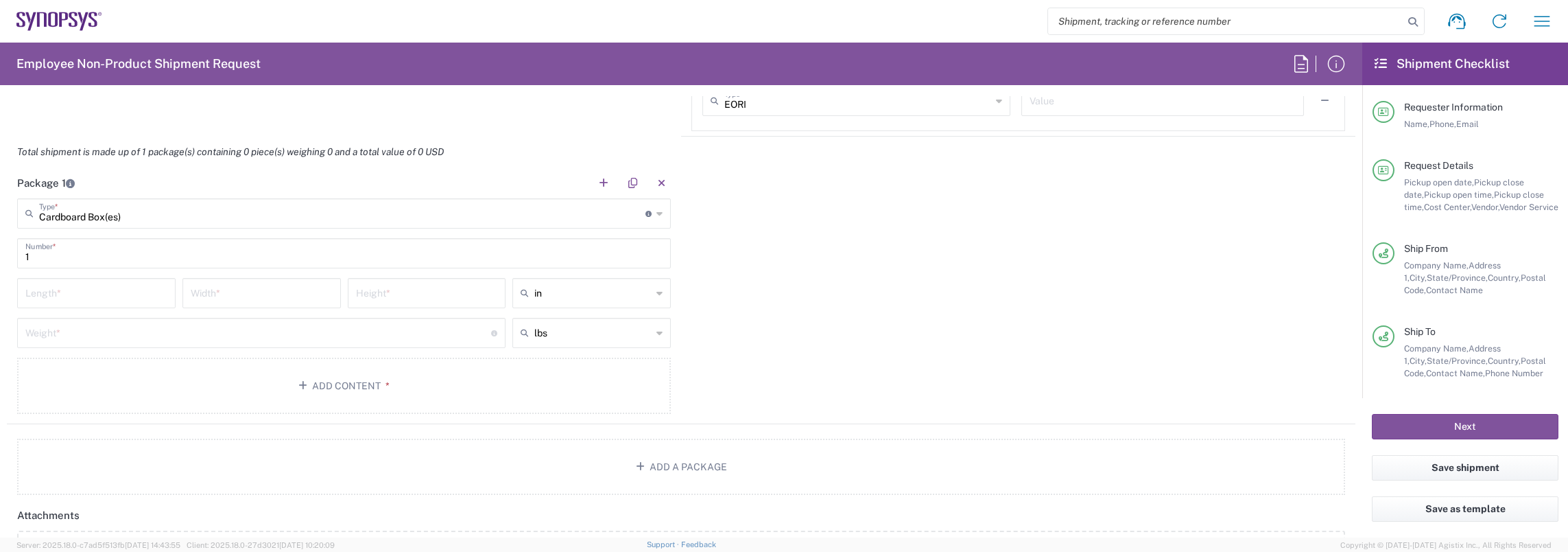
click at [74, 274] on main "Cardboard Box(es) Type * Material used to package goods Basket(s) Bale(s) Bolt(…" at bounding box center [344, 308] width 674 height 221
click at [74, 289] on input "number" at bounding box center [96, 291] width 142 height 24
type input "21"
click at [236, 293] on input "number" at bounding box center [261, 291] width 142 height 24
type input "16"
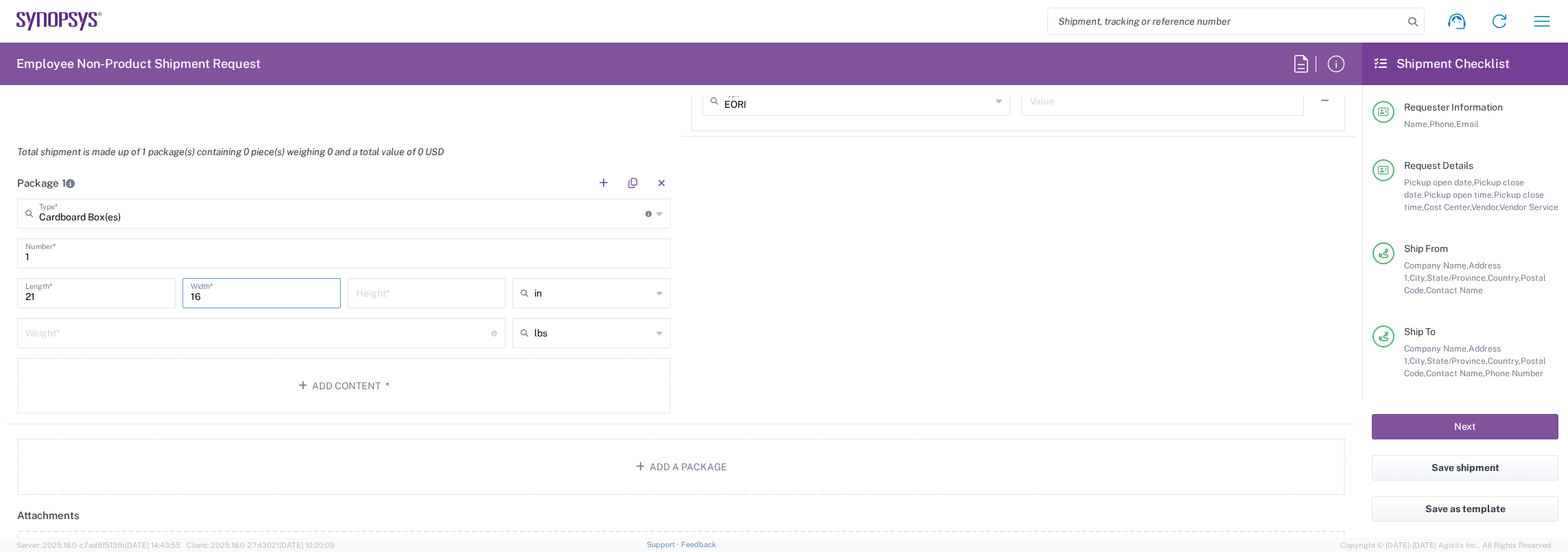
click at [382, 288] on input "number" at bounding box center [426, 291] width 142 height 24
type input "5"
click at [930, 329] on div "Package 1 Cardboard Box(es) Type * Material used to package goods Basket(s) Bal…" at bounding box center [681, 295] width 1348 height 257
click at [338, 340] on input "number" at bounding box center [258, 331] width 466 height 24
type input "6"
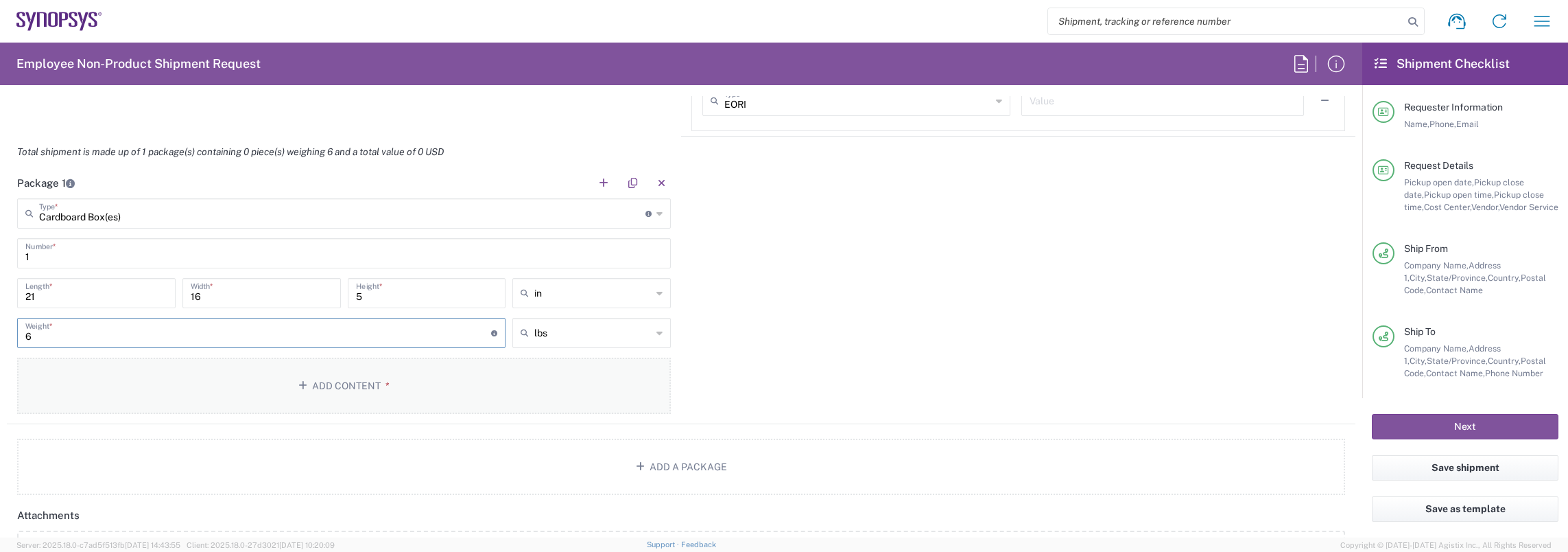
click at [485, 373] on button "Add Content *" at bounding box center [344, 386] width 654 height 56
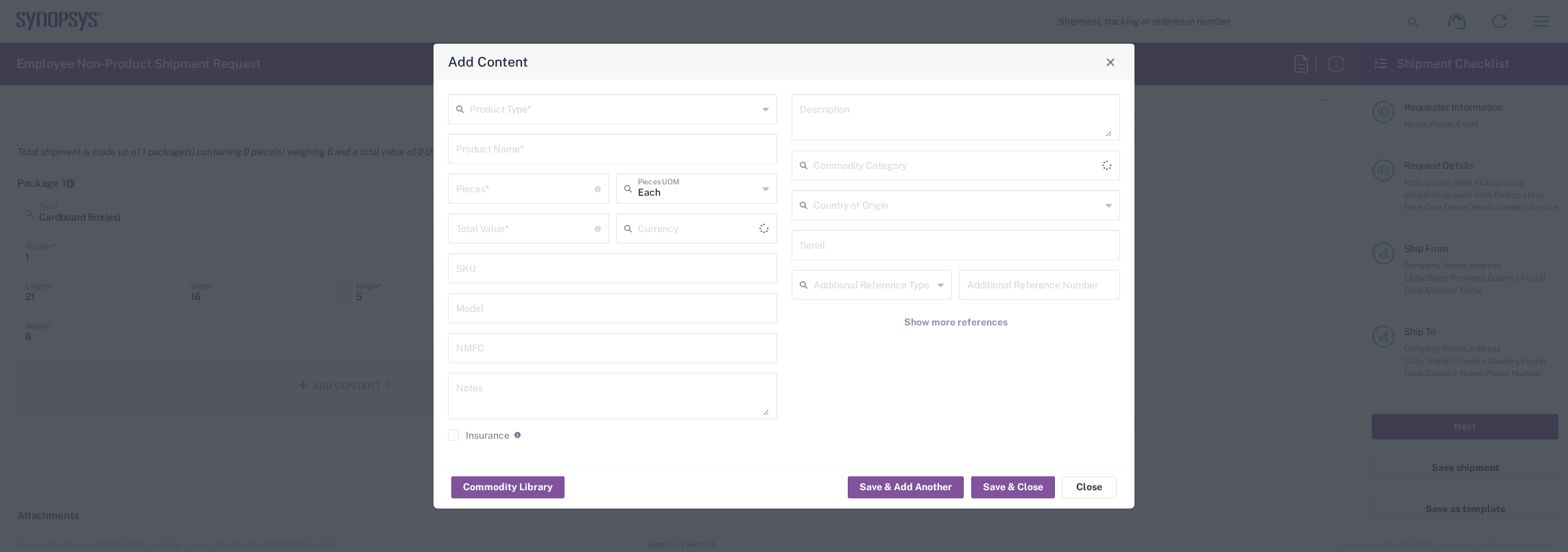
type input "US Dollar"
click at [550, 118] on input "text" at bounding box center [614, 108] width 289 height 24
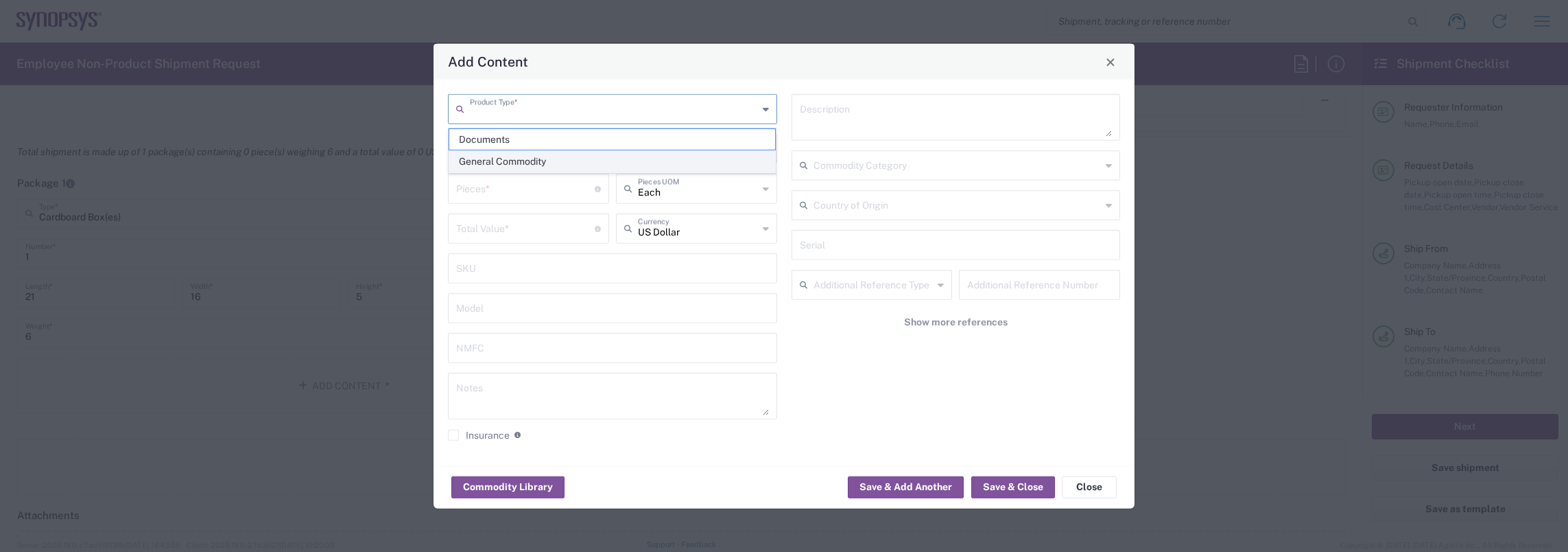
click at [534, 163] on span "General Commodity" at bounding box center [612, 161] width 327 height 21
type input "General Commodity"
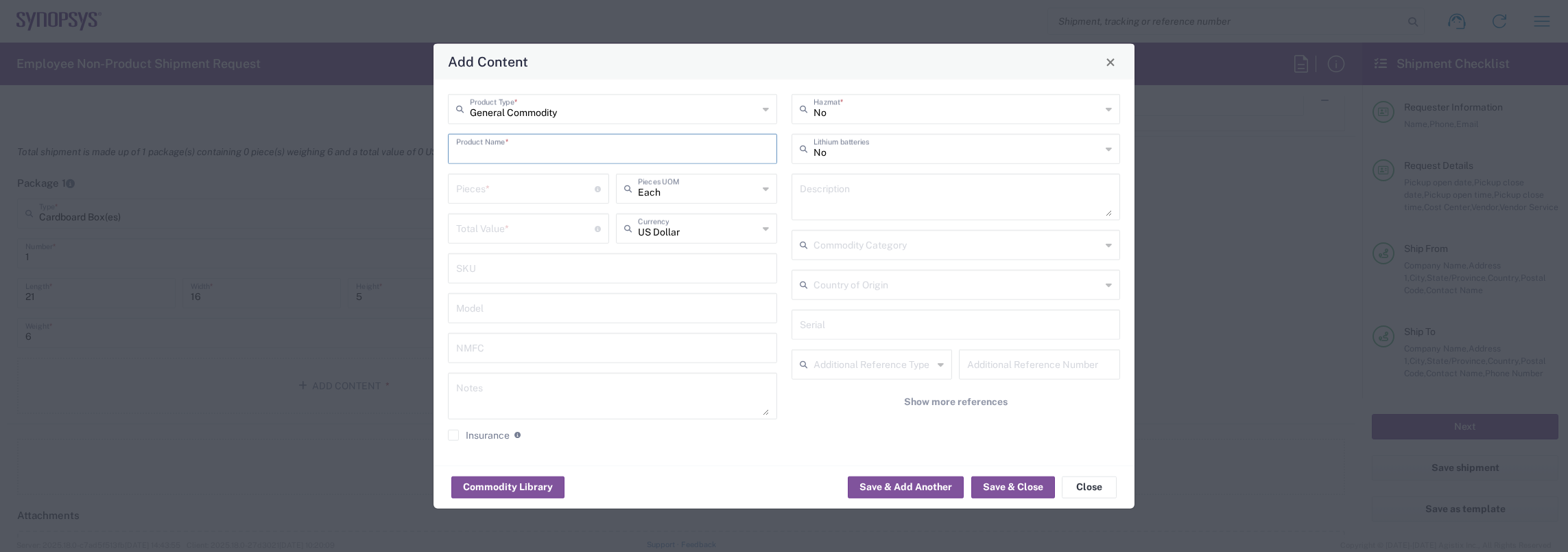
click at [522, 155] on input "text" at bounding box center [612, 148] width 313 height 24
type input "S"
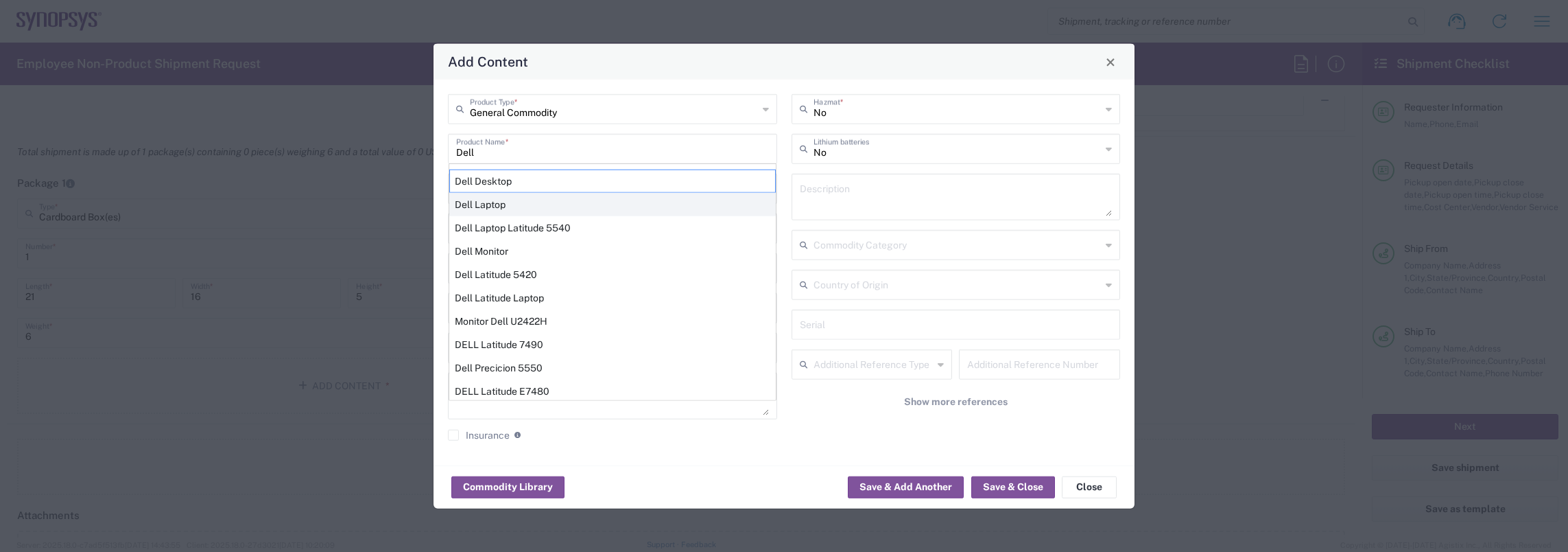
click at [509, 204] on div "Dell Laptop" at bounding box center [612, 204] width 327 height 24
type input "Dell Laptop"
type textarea "Dell Laptop"
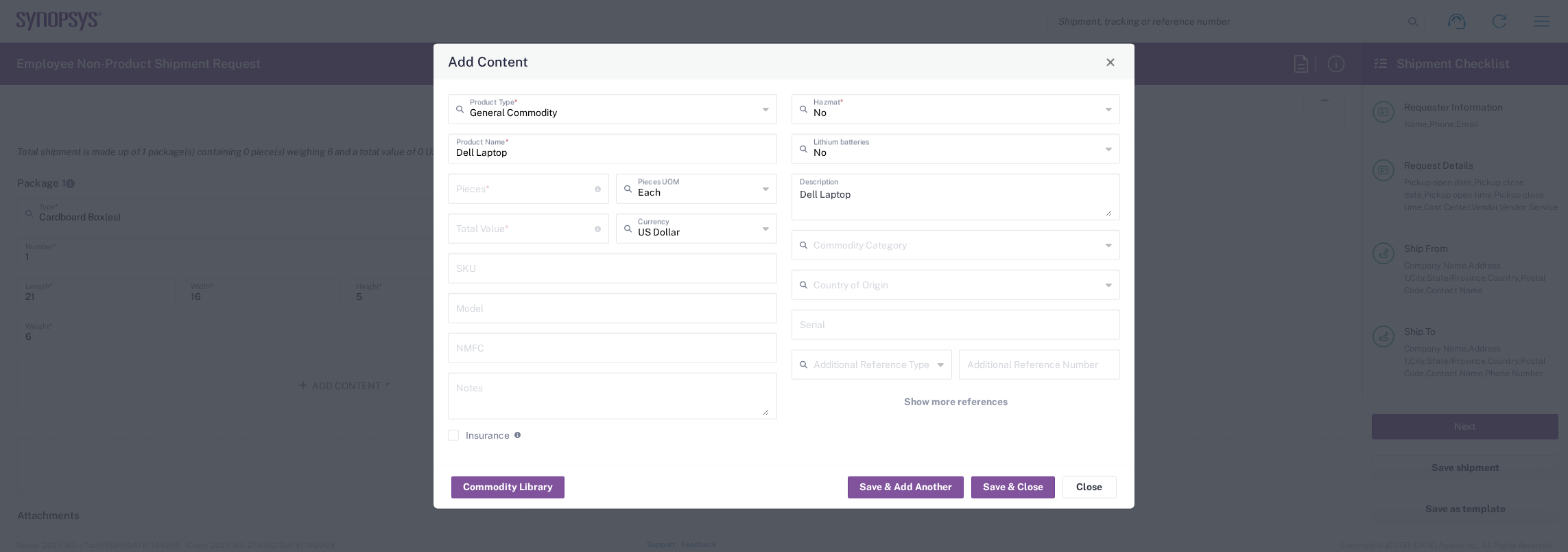
click at [502, 203] on div "Pieces * Number of pieces inside all the packages" at bounding box center [529, 188] width 162 height 30
click at [499, 188] on input "number" at bounding box center [525, 188] width 139 height 24
type input "1"
click at [498, 233] on input "number" at bounding box center [525, 227] width 139 height 24
type input "1000"
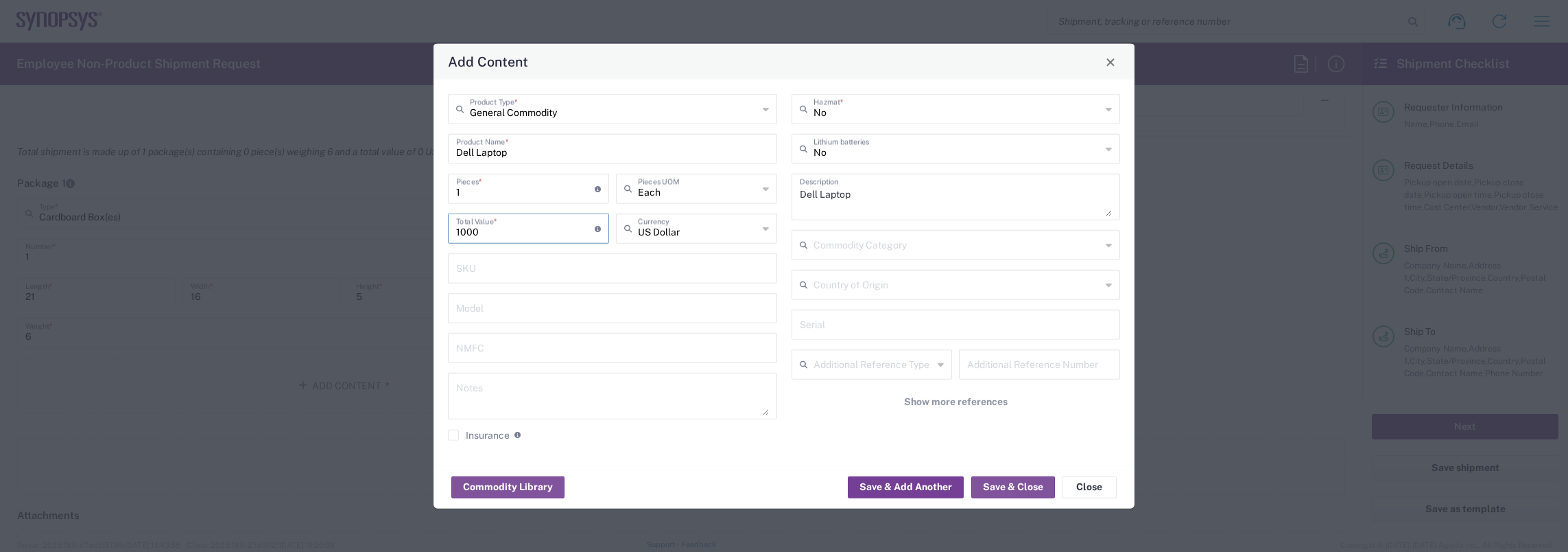
click at [895, 483] on button "Save & Add Another" at bounding box center [906, 487] width 116 height 22
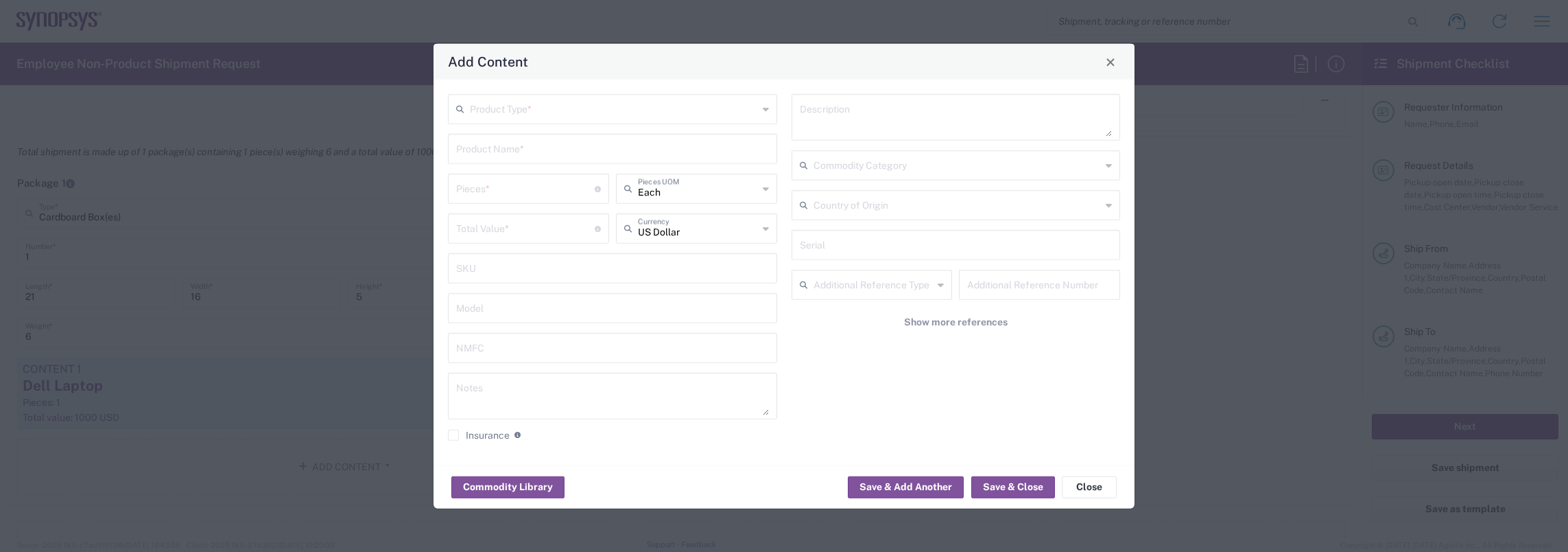
click at [595, 115] on input "text" at bounding box center [614, 108] width 289 height 24
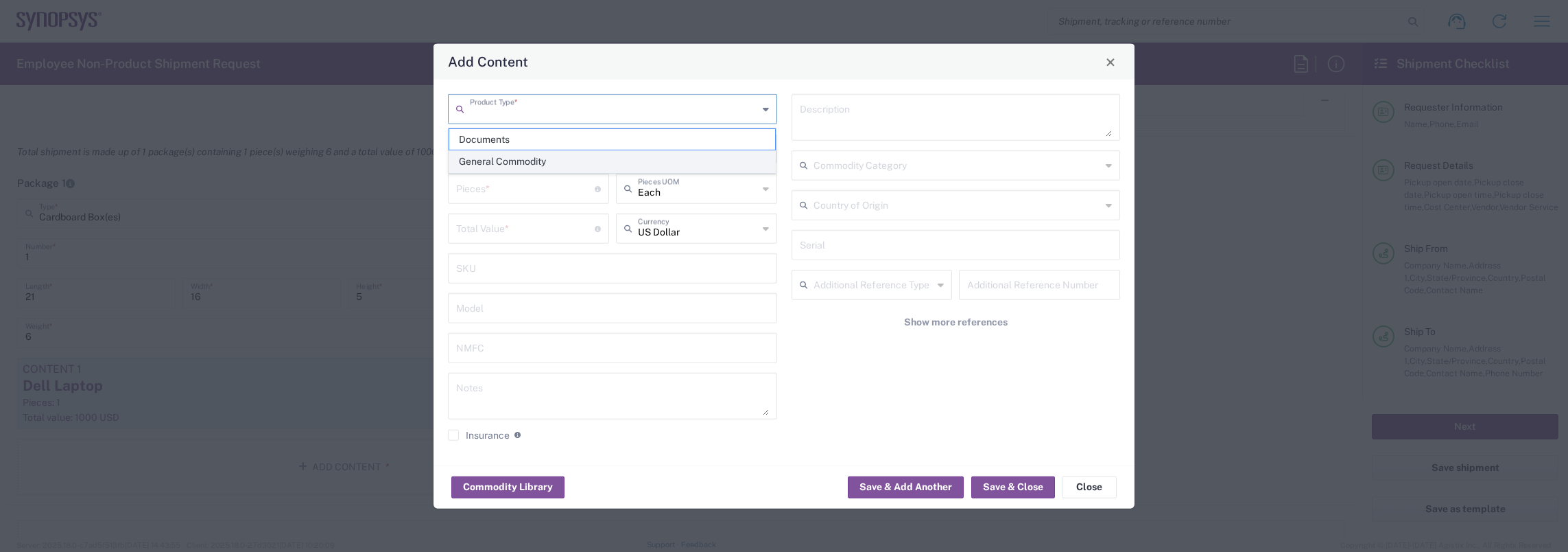
click at [521, 163] on span "General Commodity" at bounding box center [612, 161] width 327 height 21
type input "General Commodity"
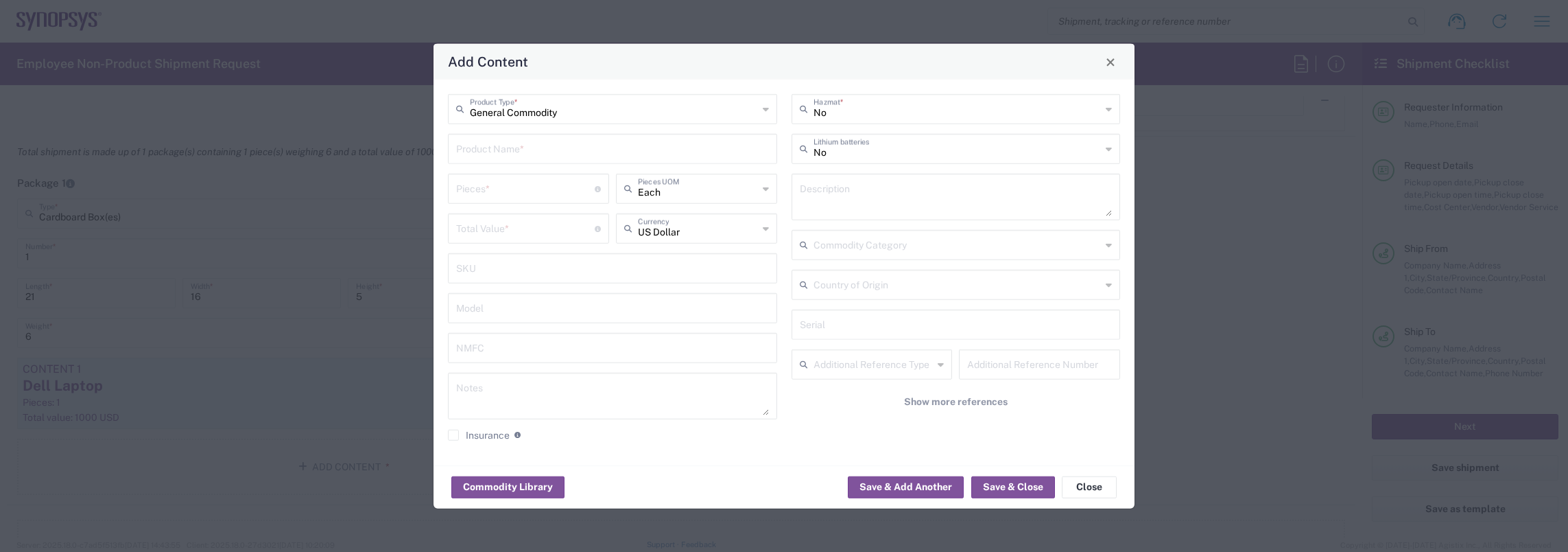
click at [516, 145] on input "text" at bounding box center [612, 148] width 313 height 24
click at [505, 202] on div "Laptop Charger/ Power Supply" at bounding box center [612, 204] width 327 height 24
type input "Laptop Charger/ Power Supply"
click at [512, 188] on input "number" at bounding box center [525, 188] width 139 height 24
type input "1"
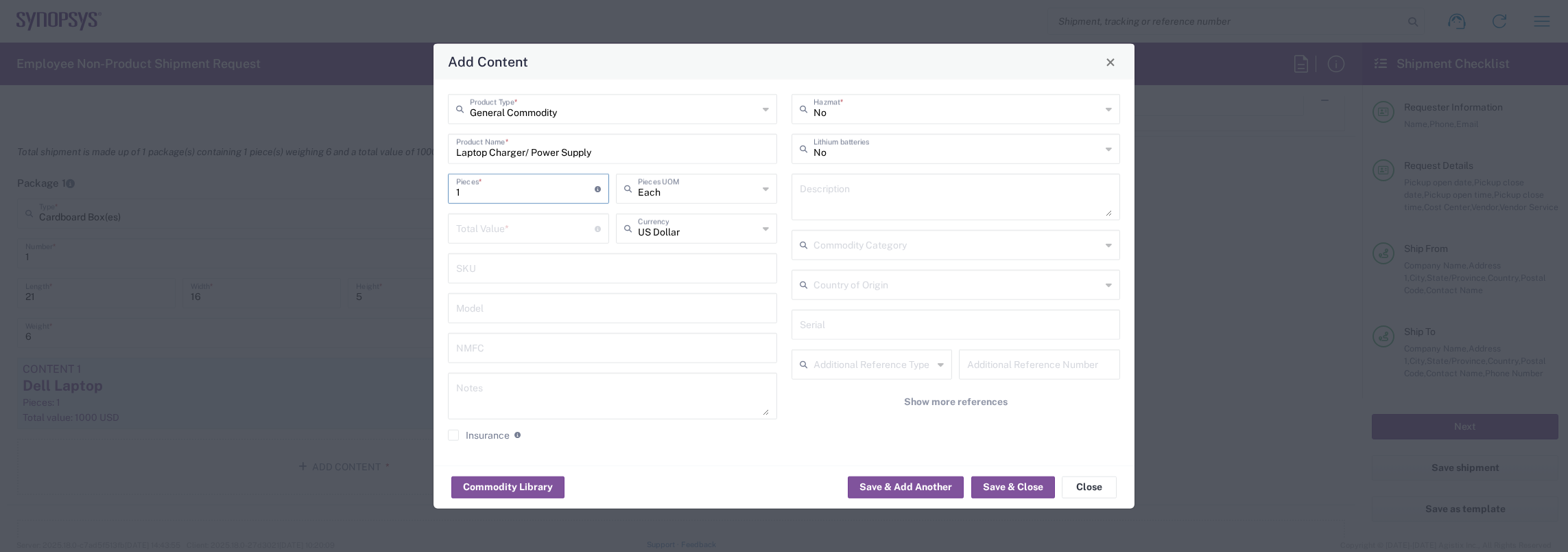
click at [509, 235] on input "number" at bounding box center [525, 227] width 139 height 24
type input "60"
click at [1013, 490] on button "Save & Close" at bounding box center [1014, 487] width 83 height 22
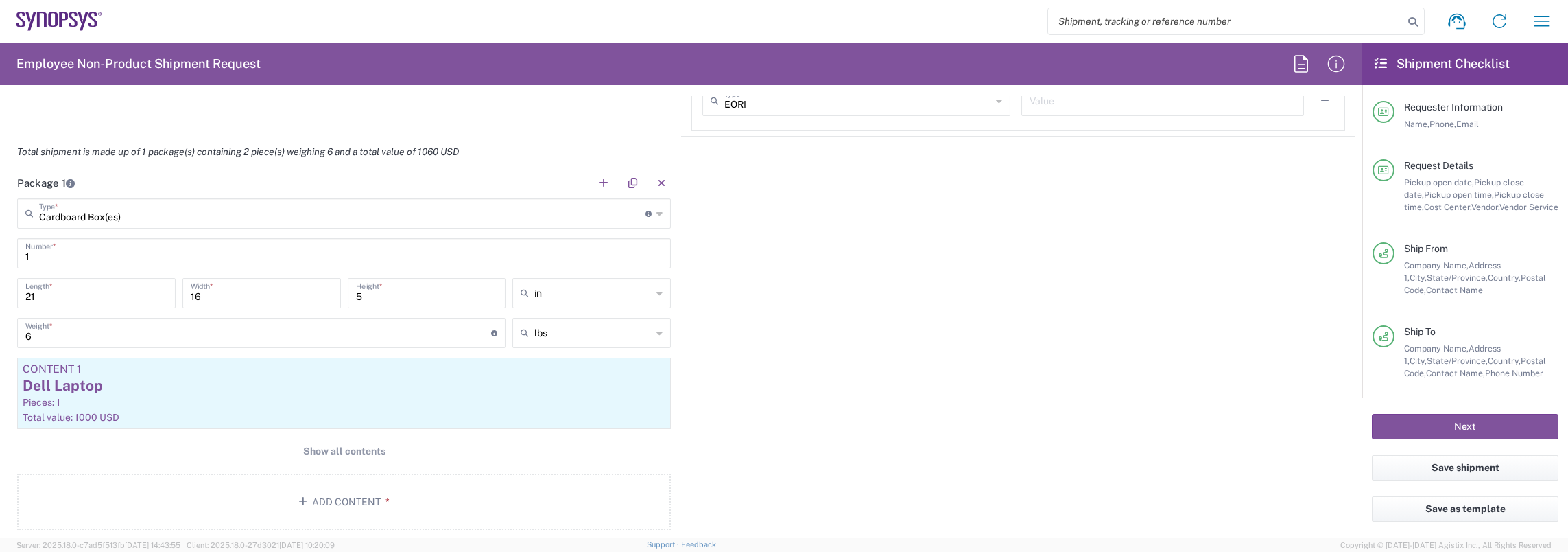
click at [854, 415] on div "Package 1 Cardboard Box(es) Type * Material used to package goods Basket(s) Bal…" at bounding box center [681, 353] width 1348 height 373
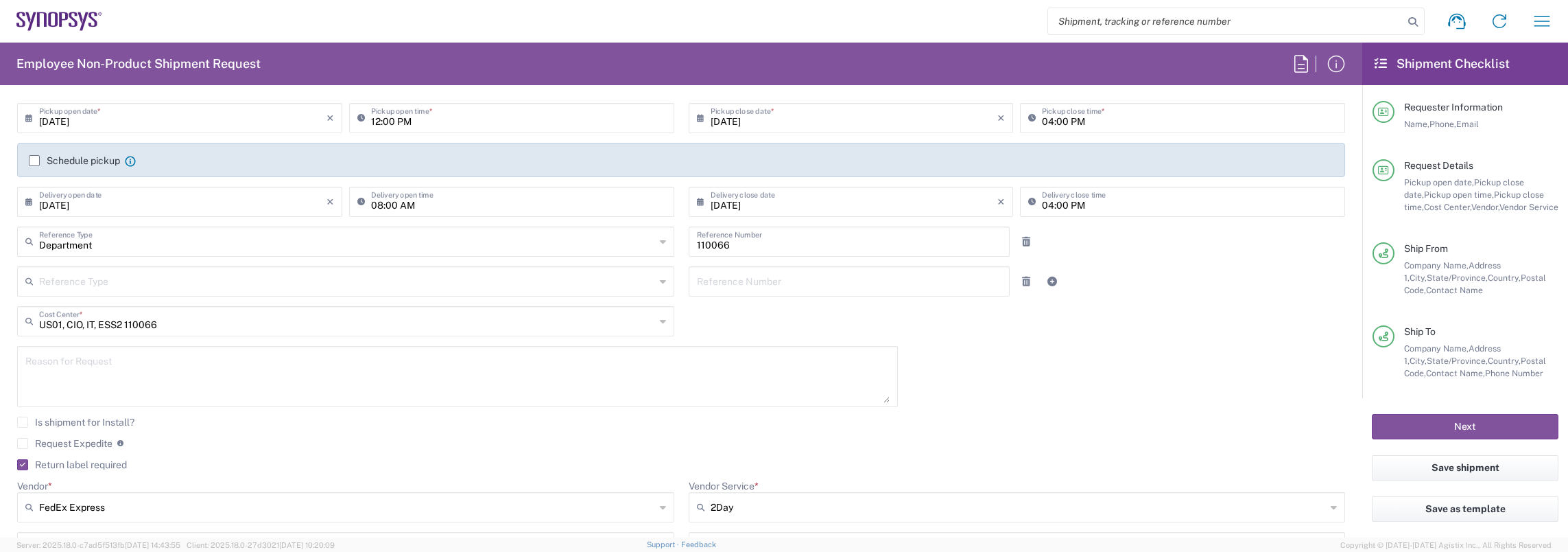
scroll to position [0, 0]
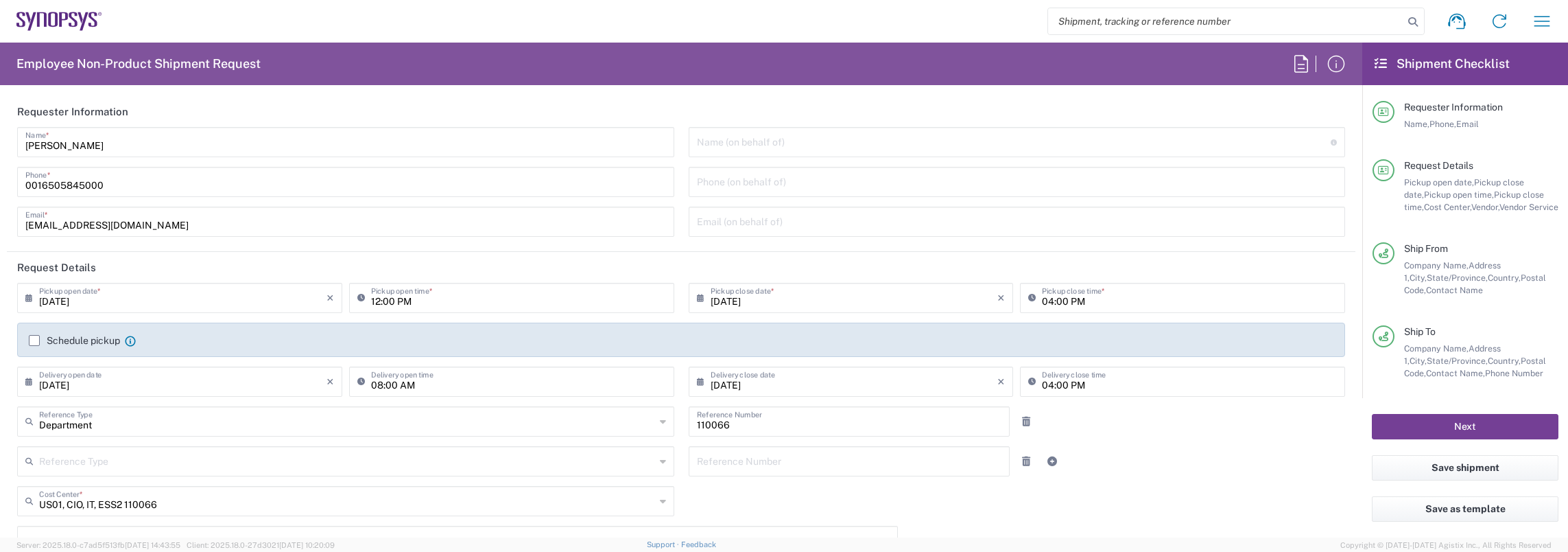
click at [1469, 423] on button "Next" at bounding box center [1465, 427] width 187 height 25
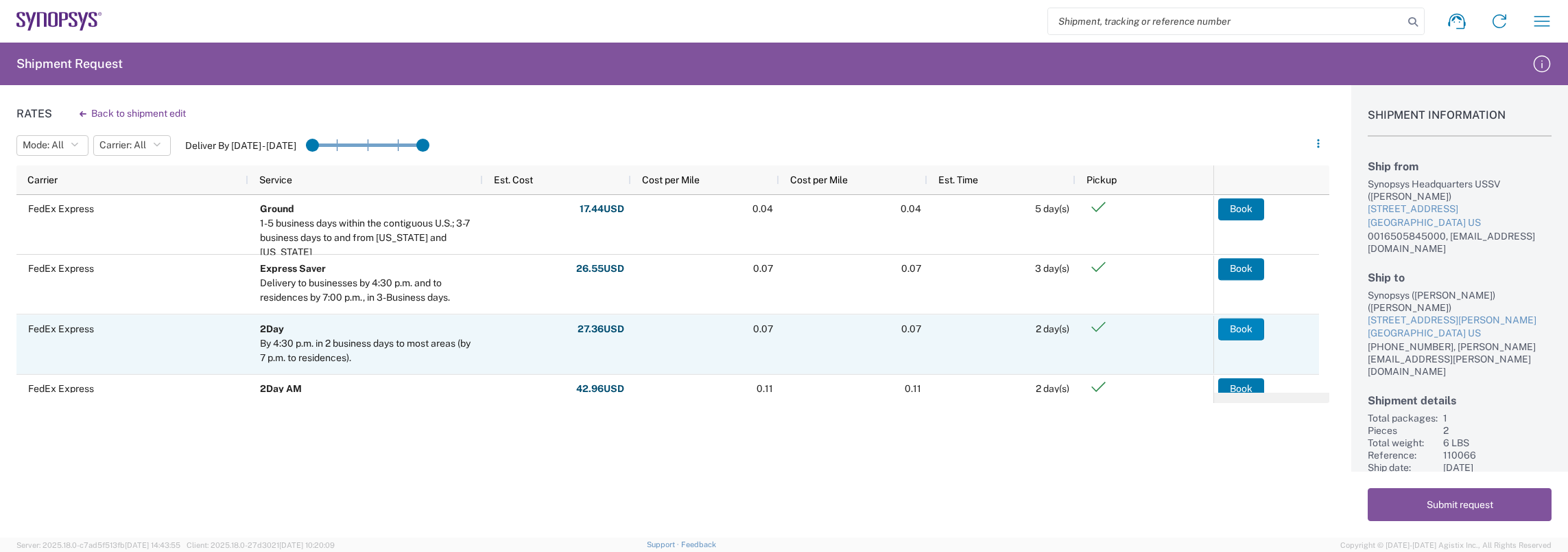
click at [1244, 325] on button "Book" at bounding box center [1241, 329] width 46 height 22
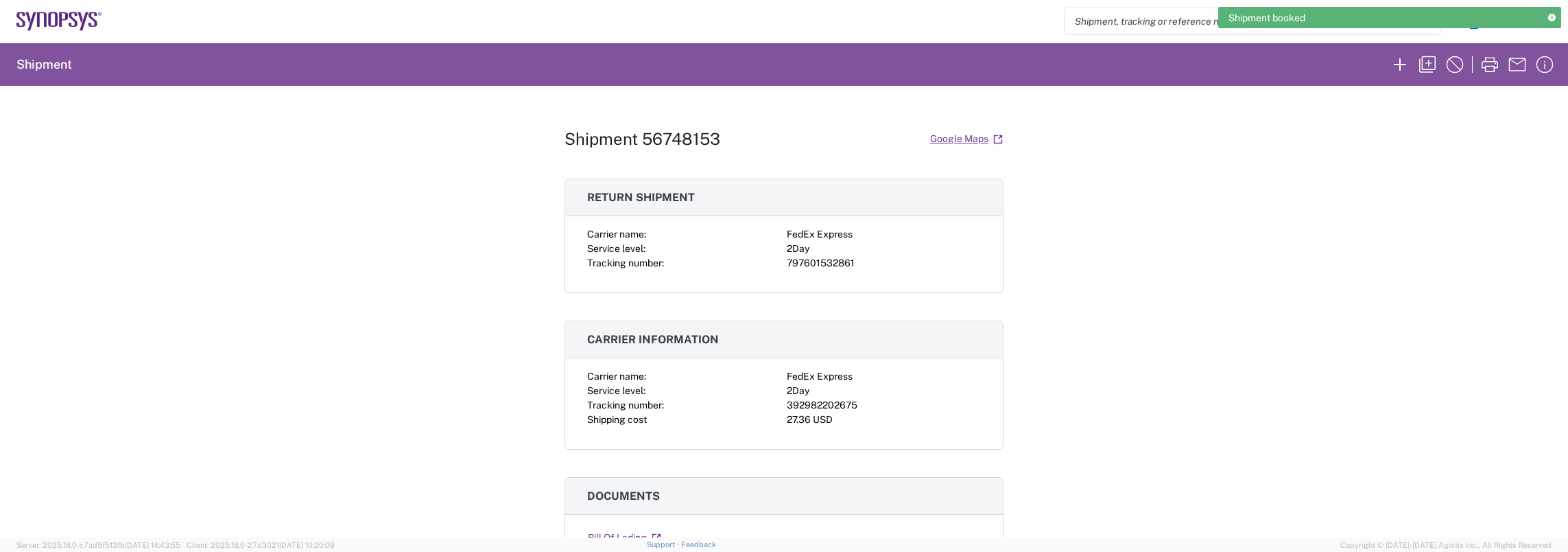
click at [1312, 303] on div "Shipment 56748153 Google Maps Return shipment Carrier name: FedEx Express Servi…" at bounding box center [784, 311] width 1568 height 451
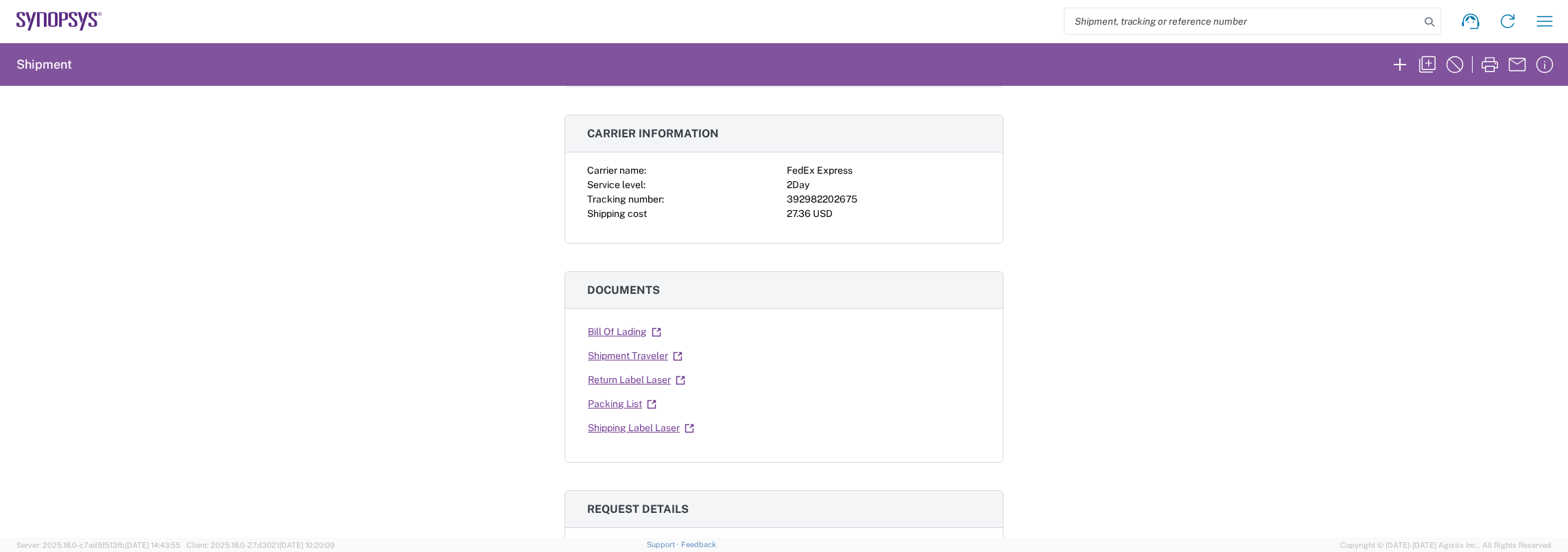
scroll to position [343, 0]
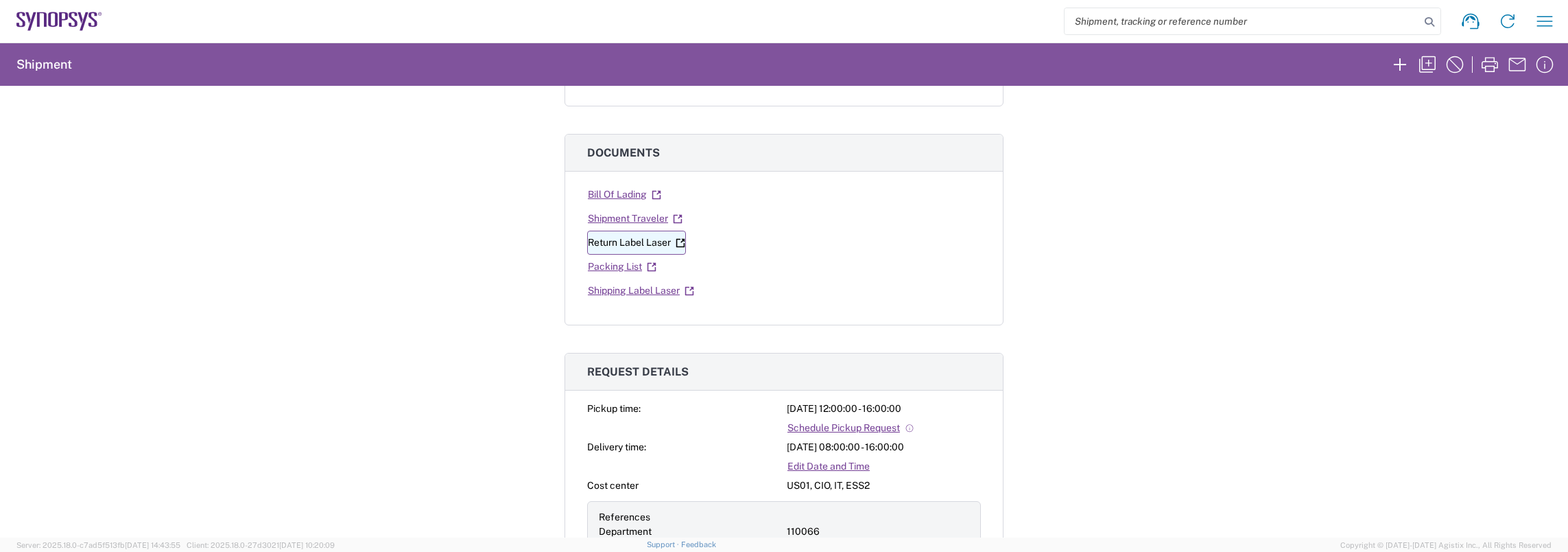
click at [629, 236] on link "Return Label Laser" at bounding box center [636, 242] width 99 height 24
click at [646, 288] on link "Shipping Label Laser" at bounding box center [641, 291] width 108 height 24
